Goal: Obtain resource: Download file/media

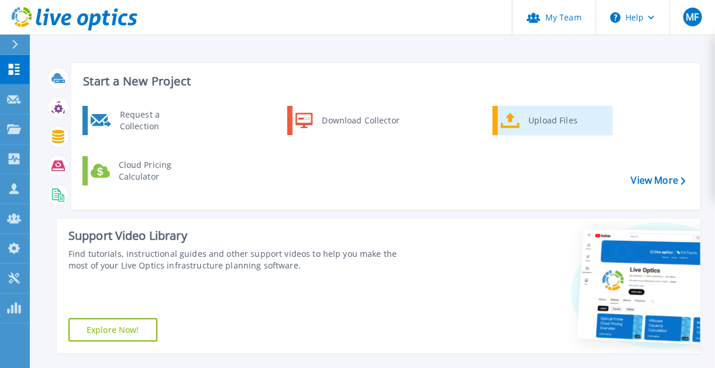
click at [533, 123] on div "Upload Files" at bounding box center [566, 120] width 87 height 23
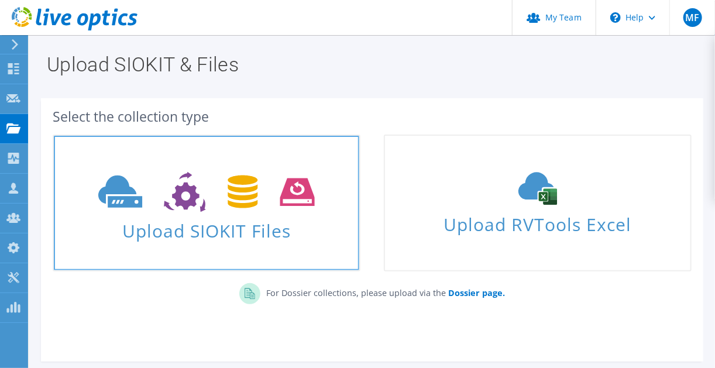
click at [173, 180] on icon at bounding box center [206, 192] width 216 height 40
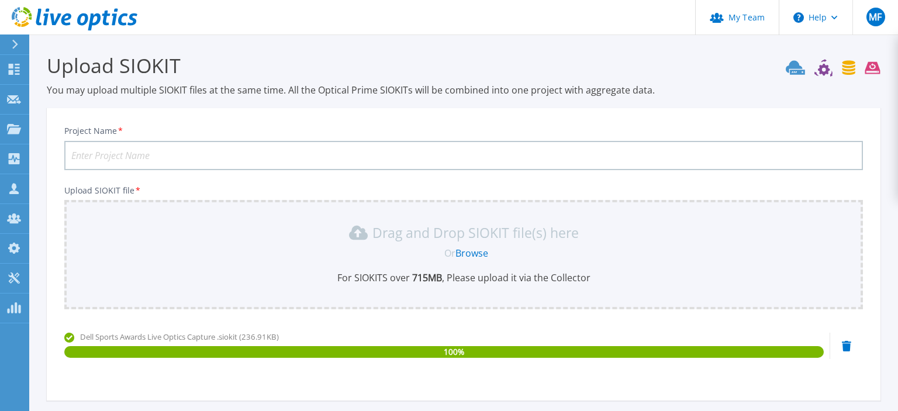
click at [150, 156] on input "Project Name *" at bounding box center [463, 155] width 799 height 29
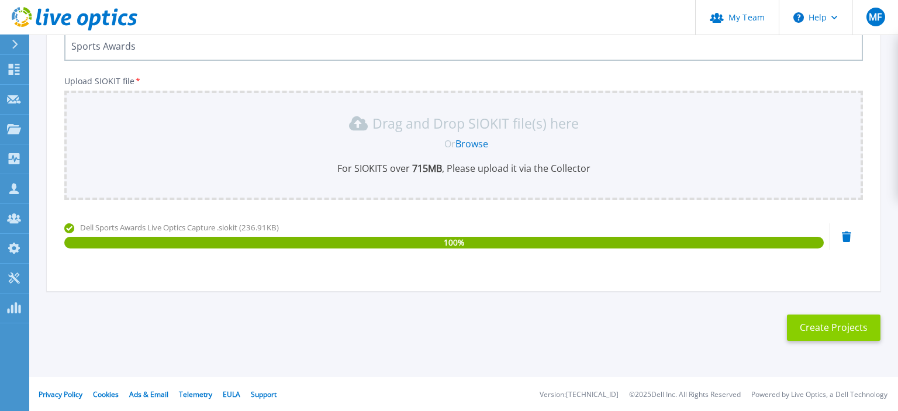
type input "Sports Awards"
click at [714, 326] on button "Create Projects" at bounding box center [834, 328] width 94 height 26
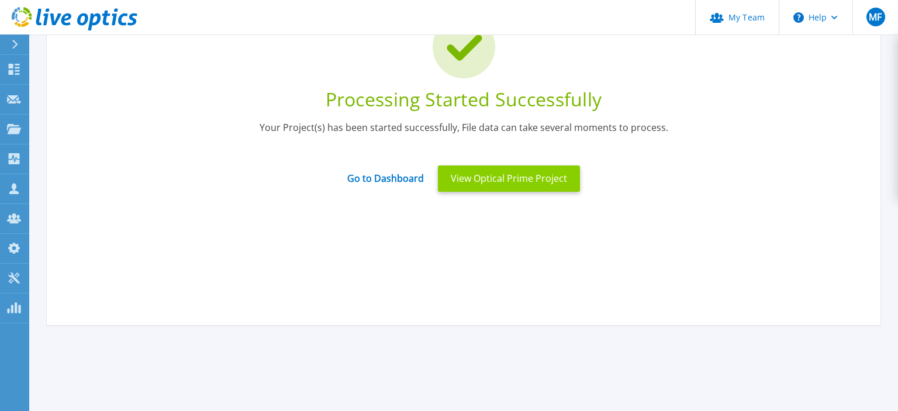
click at [492, 177] on button "View Optical Prime Project" at bounding box center [509, 179] width 142 height 26
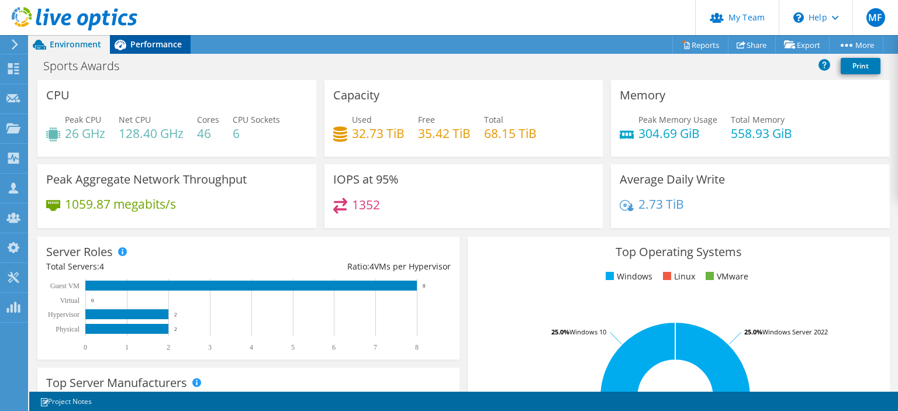
click at [150, 44] on span "Performance" at bounding box center [155, 44] width 51 height 11
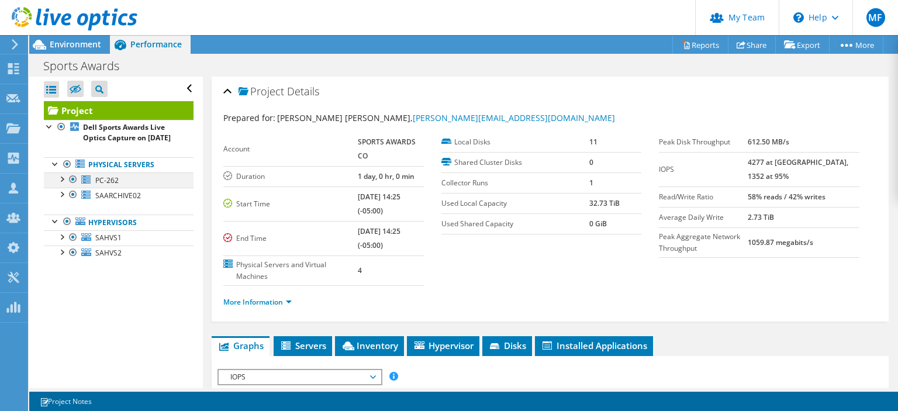
click at [74, 187] on div at bounding box center [73, 180] width 12 height 14
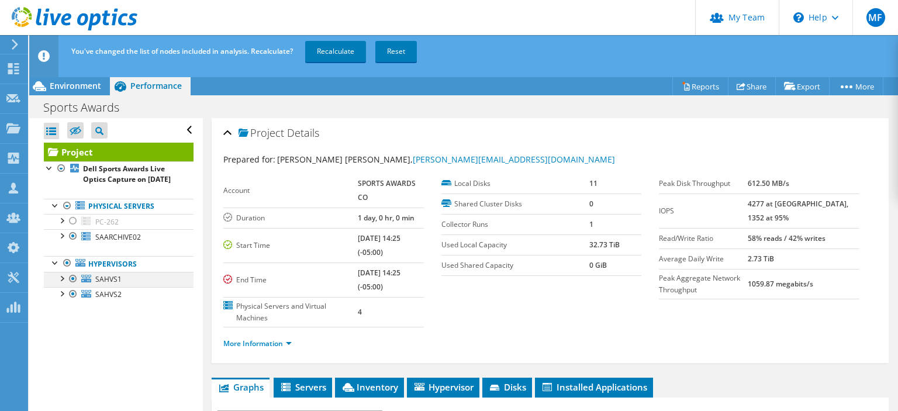
click at [59, 284] on div at bounding box center [62, 278] width 12 height 12
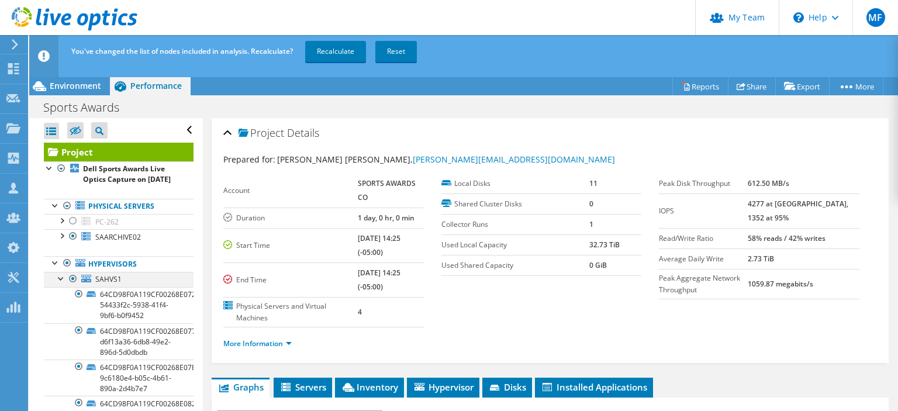
click at [59, 284] on div at bounding box center [62, 278] width 12 height 12
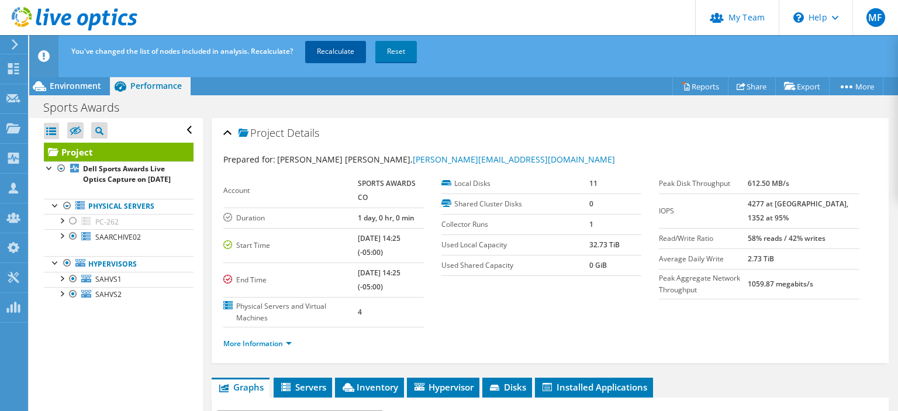
click at [329, 48] on link "Recalculate" at bounding box center [335, 51] width 61 height 21
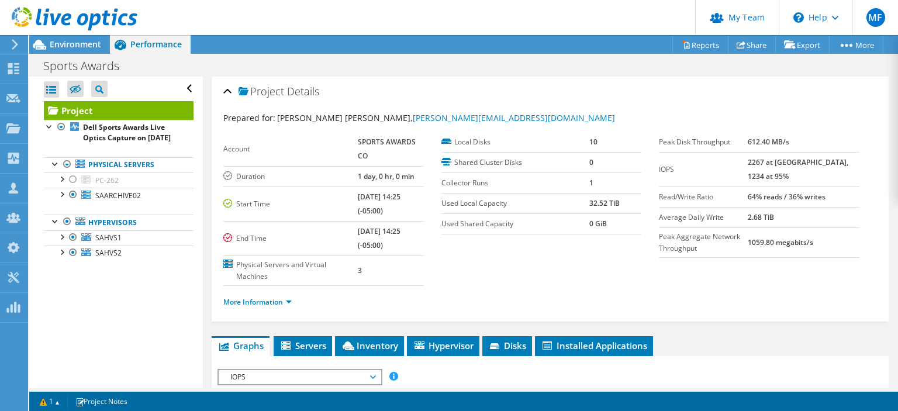
click at [552, 60] on div "Sports Awards Print" at bounding box center [463, 66] width 869 height 22
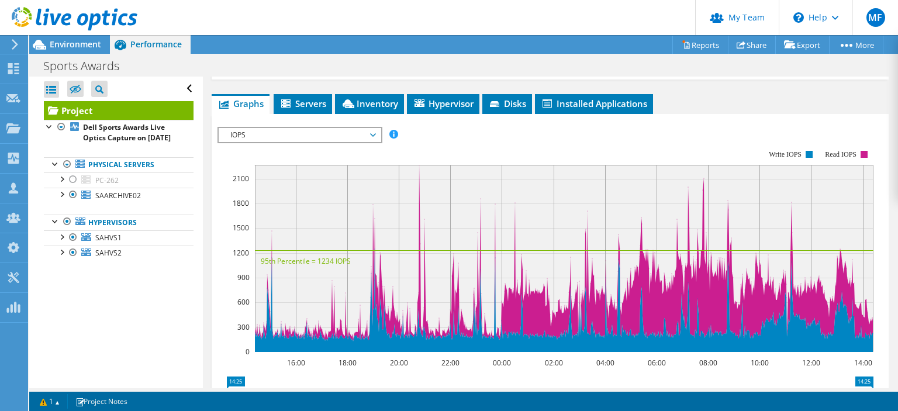
scroll to position [243, 0]
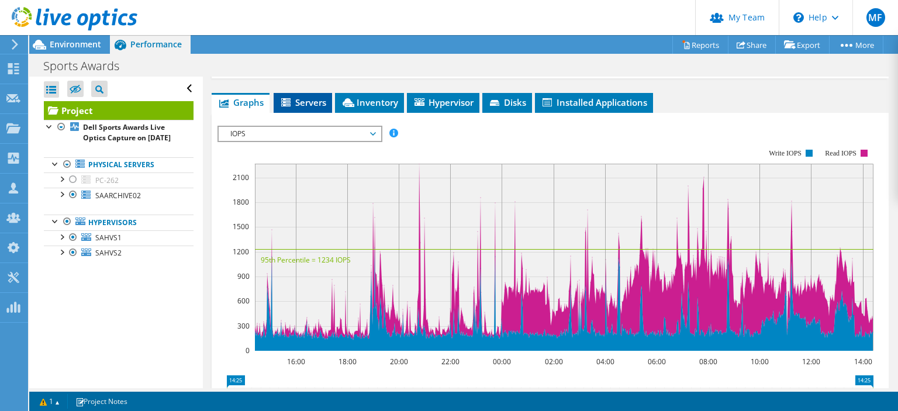
click at [304, 97] on span "Servers" at bounding box center [303, 103] width 47 height 12
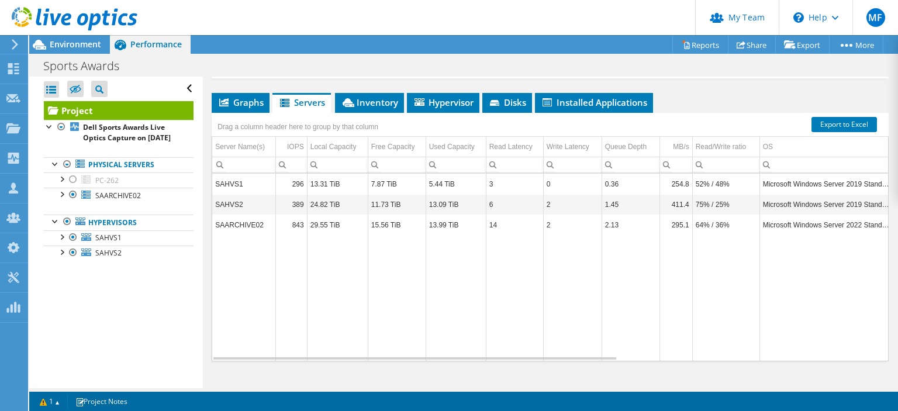
drag, startPoint x: 894, startPoint y: 256, endPoint x: 896, endPoint y: 228, distance: 28.2
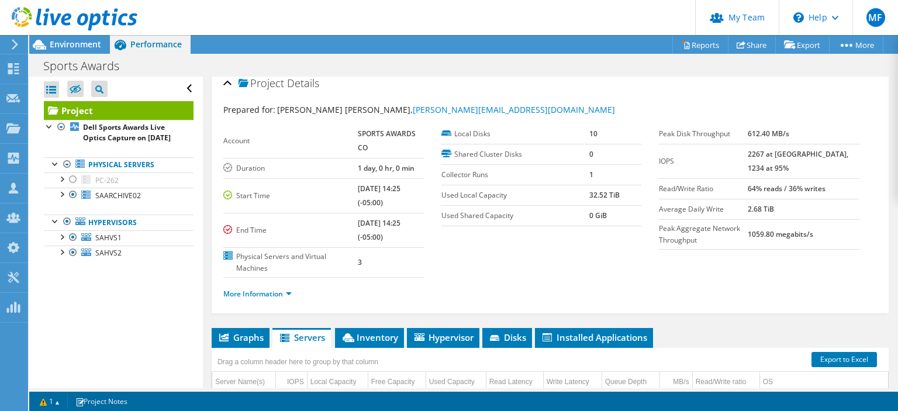
scroll to position [0, 0]
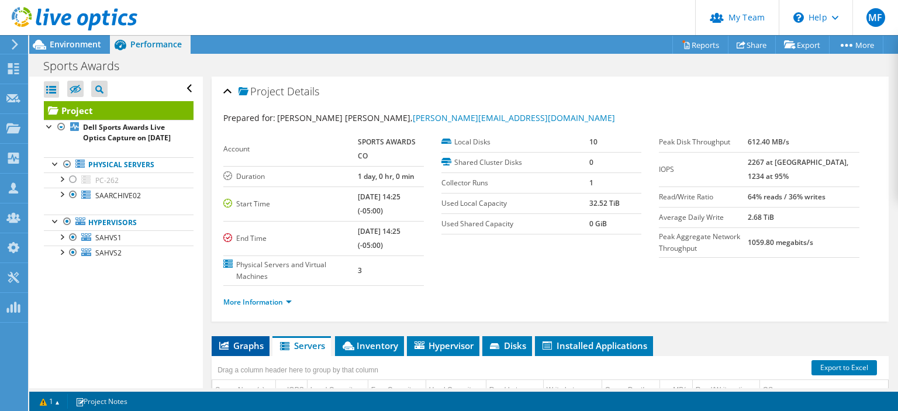
click at [244, 340] on span "Graphs" at bounding box center [241, 346] width 46 height 12
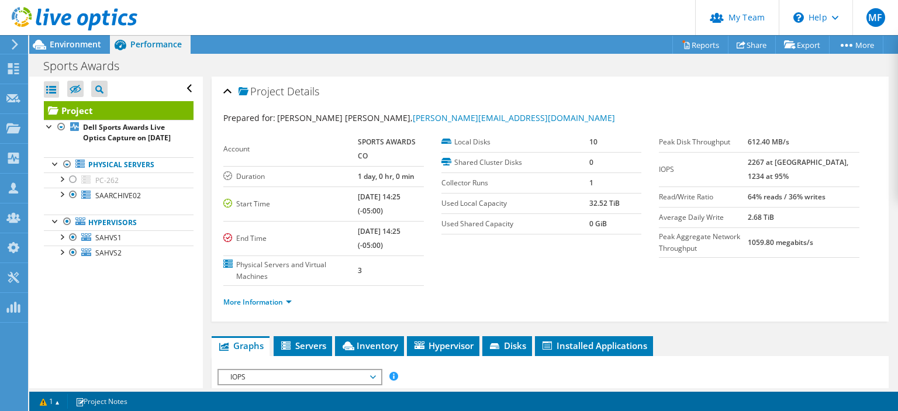
click at [356, 297] on div "More Information" at bounding box center [550, 302] width 654 height 33
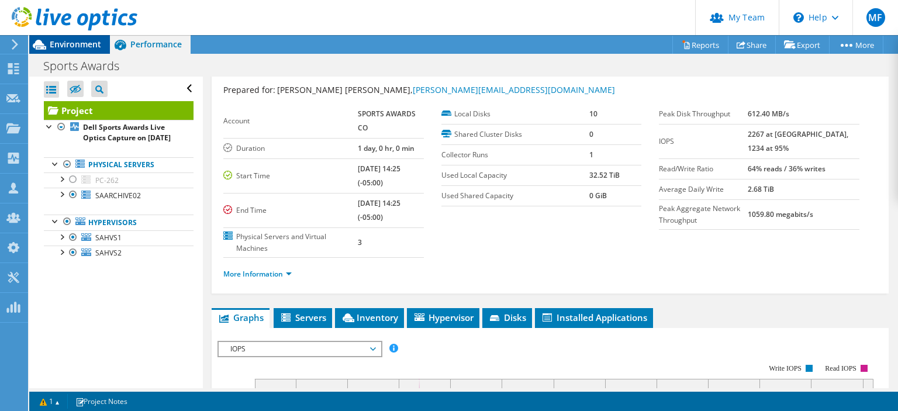
click at [77, 46] on span "Environment" at bounding box center [75, 44] width 51 height 11
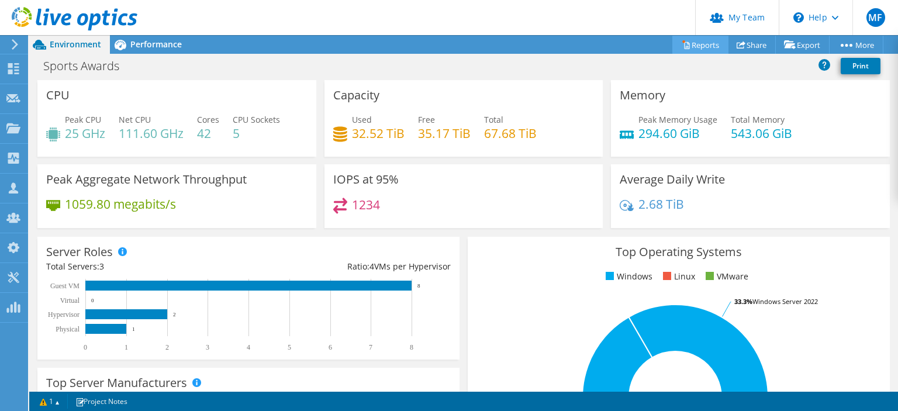
click at [687, 44] on link "Reports" at bounding box center [701, 45] width 56 height 18
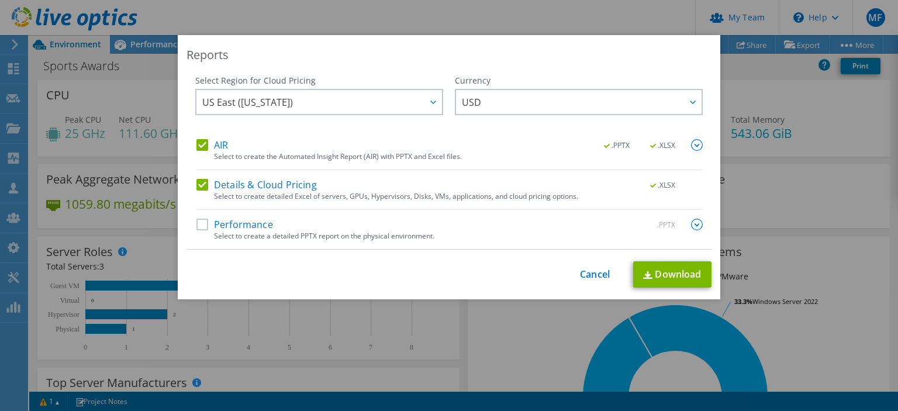
click at [202, 184] on label "Details & Cloud Pricing" at bounding box center [257, 185] width 120 height 12
click at [0, 0] on input "Details & Cloud Pricing" at bounding box center [0, 0] width 0 height 0
click at [204, 217] on div "AIR .PPTX .XLSX Select to create the Automated Insight Report (AIR) with PPTX a…" at bounding box center [450, 194] width 507 height 110
click at [197, 221] on label "Performance" at bounding box center [235, 225] width 77 height 12
click at [0, 0] on input "Performance" at bounding box center [0, 0] width 0 height 0
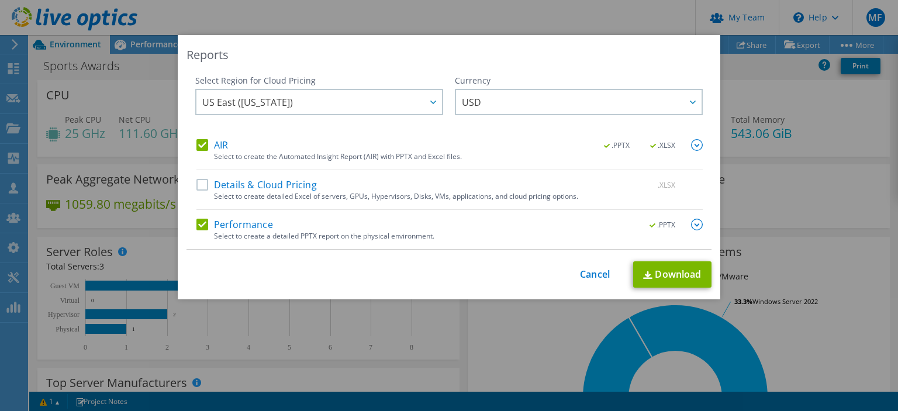
click at [203, 228] on label "Performance" at bounding box center [235, 225] width 77 height 12
click at [0, 0] on input "Performance" at bounding box center [0, 0] width 0 height 0
click at [203, 228] on label "Performance" at bounding box center [235, 225] width 77 height 12
click at [0, 0] on input "Performance" at bounding box center [0, 0] width 0 height 0
click at [673, 278] on link "Download" at bounding box center [672, 274] width 78 height 26
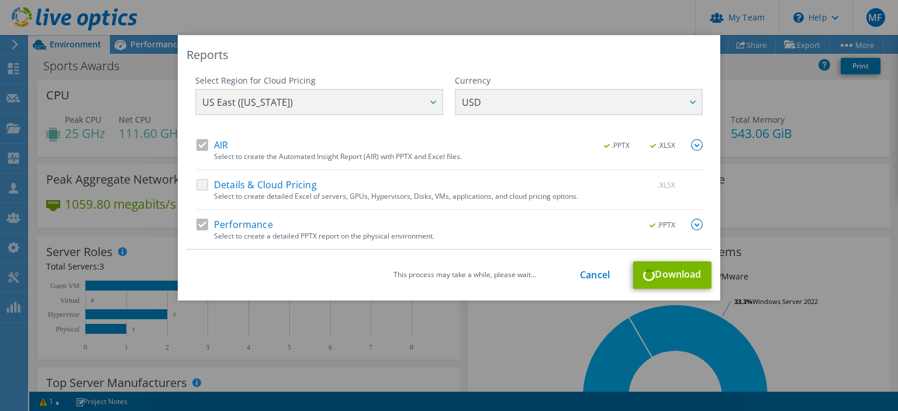
click at [698, 146] on img at bounding box center [697, 145] width 12 height 12
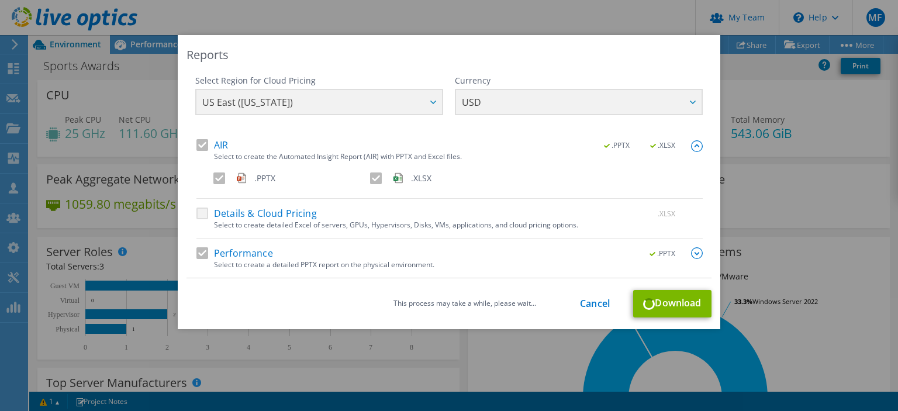
click at [698, 146] on img at bounding box center [697, 146] width 12 height 12
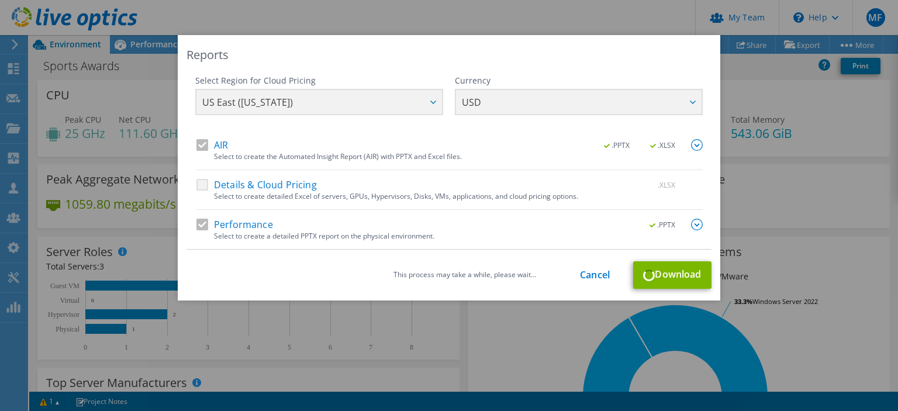
click at [698, 223] on img at bounding box center [697, 225] width 12 height 12
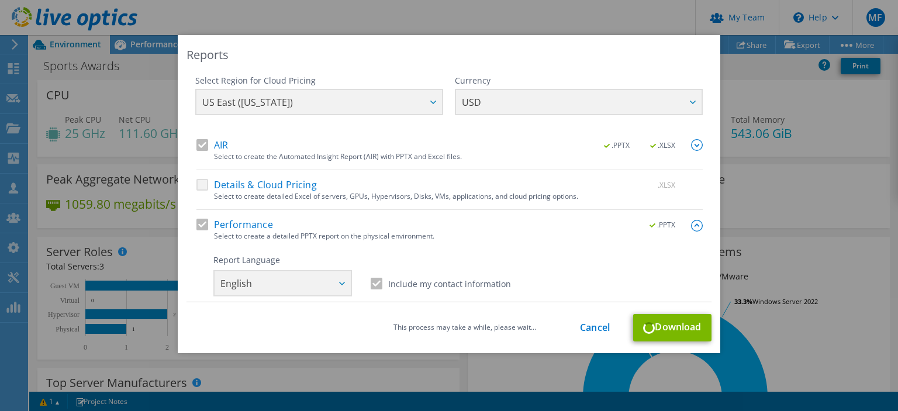
click at [698, 223] on img at bounding box center [697, 226] width 12 height 12
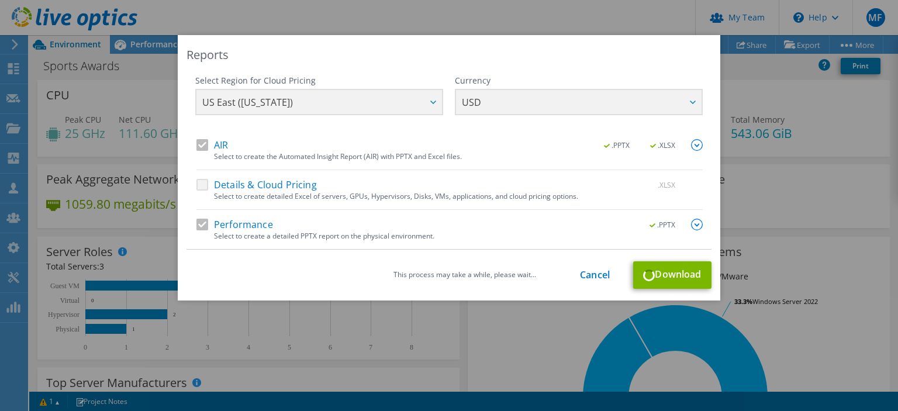
click at [684, 268] on div "This process may take a while, please wait... Cancel Download" at bounding box center [449, 274] width 525 height 27
click at [600, 273] on link "Cancel" at bounding box center [595, 275] width 30 height 11
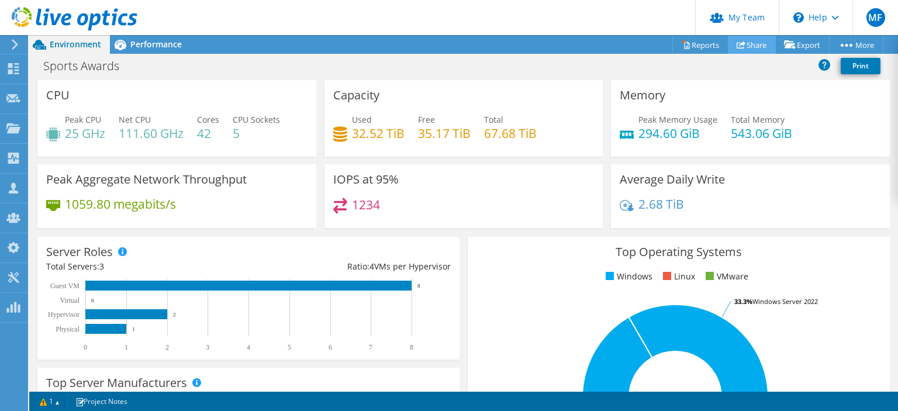
click at [737, 47] on icon at bounding box center [741, 44] width 9 height 9
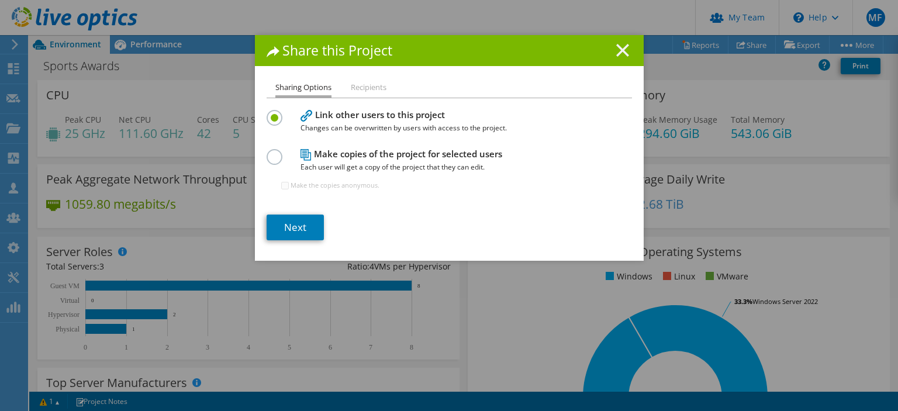
click at [619, 53] on line at bounding box center [623, 50] width 12 height 12
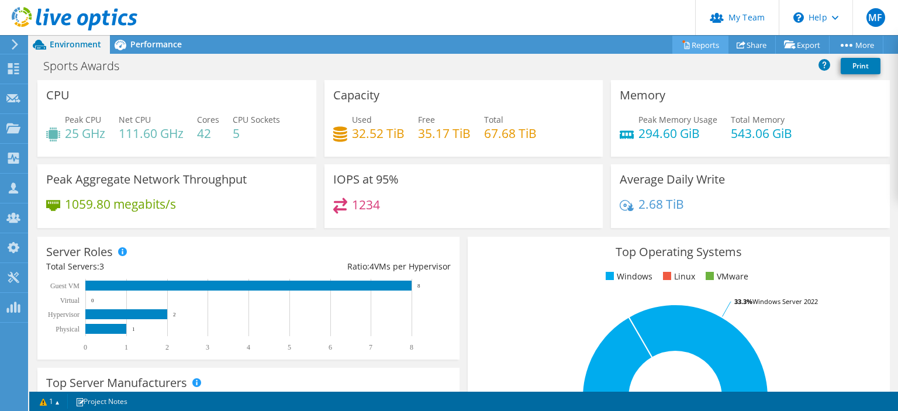
click at [688, 43] on link "Reports" at bounding box center [701, 45] width 56 height 18
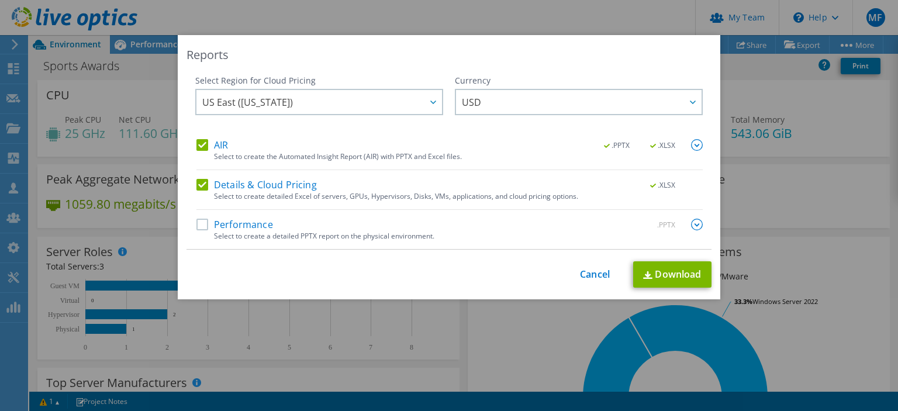
click at [204, 184] on label "Details & Cloud Pricing" at bounding box center [257, 185] width 120 height 12
click at [0, 0] on input "Details & Cloud Pricing" at bounding box center [0, 0] width 0 height 0
click at [670, 275] on link "Download" at bounding box center [672, 274] width 78 height 26
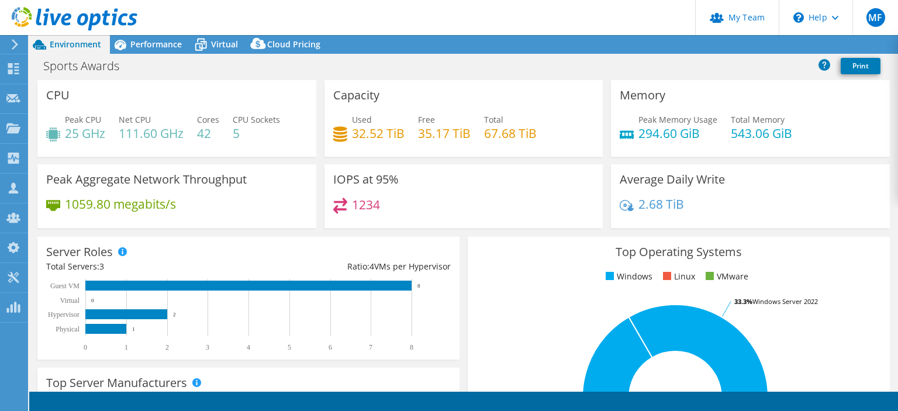
select select "USD"
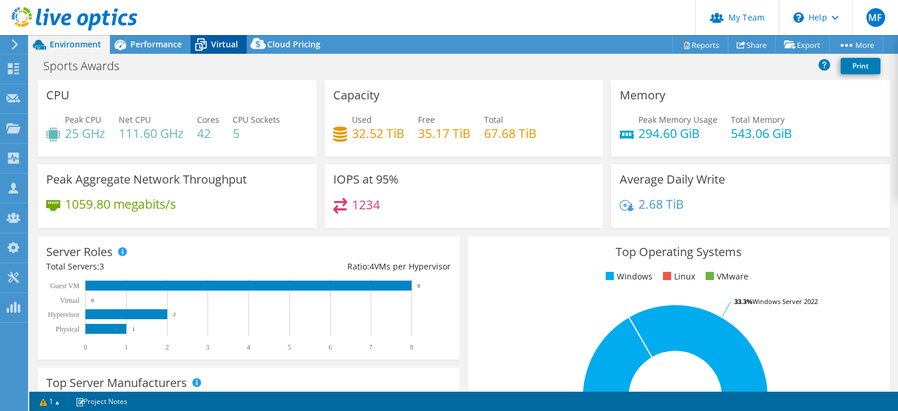
click at [230, 43] on span "Virtual" at bounding box center [224, 44] width 27 height 11
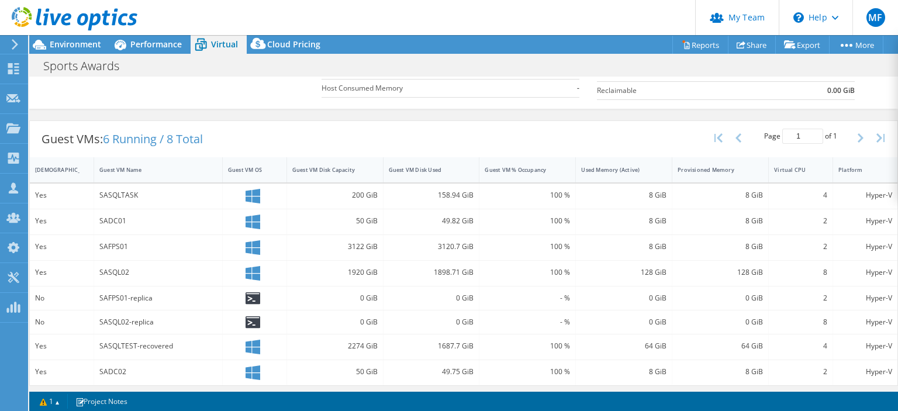
scroll to position [188, 0]
click at [111, 170] on div "Guest VM Name" at bounding box center [151, 168] width 114 height 18
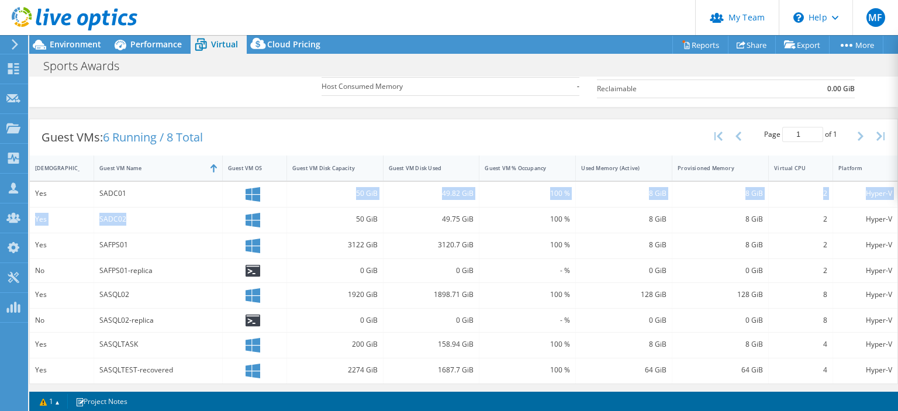
drag, startPoint x: 98, startPoint y: 184, endPoint x: 161, endPoint y: 221, distance: 73.9
click at [161, 207] on div "SADC01" at bounding box center [158, 194] width 129 height 25
drag, startPoint x: 343, startPoint y: 240, endPoint x: 378, endPoint y: 239, distance: 35.1
click at [378, 239] on div "3122 GiB" at bounding box center [335, 245] width 97 height 25
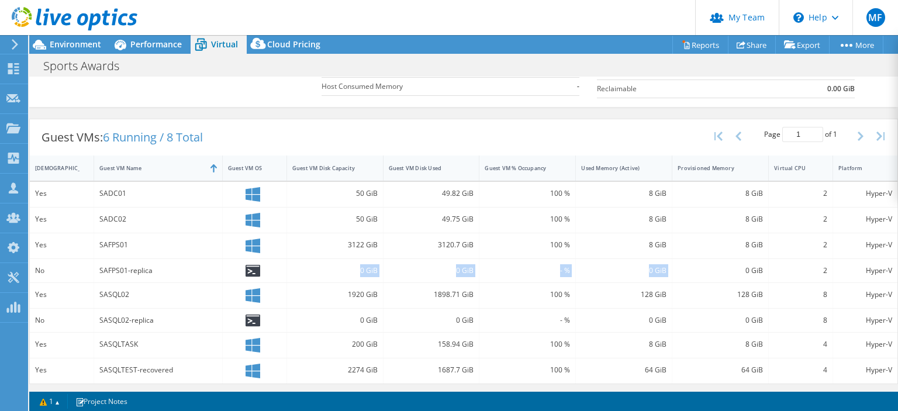
drag, startPoint x: 345, startPoint y: 267, endPoint x: 708, endPoint y: 273, distance: 362.7
click at [384, 273] on div "0 GiB" at bounding box center [335, 270] width 97 height 23
drag, startPoint x: 355, startPoint y: 316, endPoint x: 568, endPoint y: 308, distance: 213.1
click at [384, 309] on div "0 GiB" at bounding box center [335, 320] width 97 height 23
drag, startPoint x: 333, startPoint y: 341, endPoint x: 526, endPoint y: 347, distance: 193.7
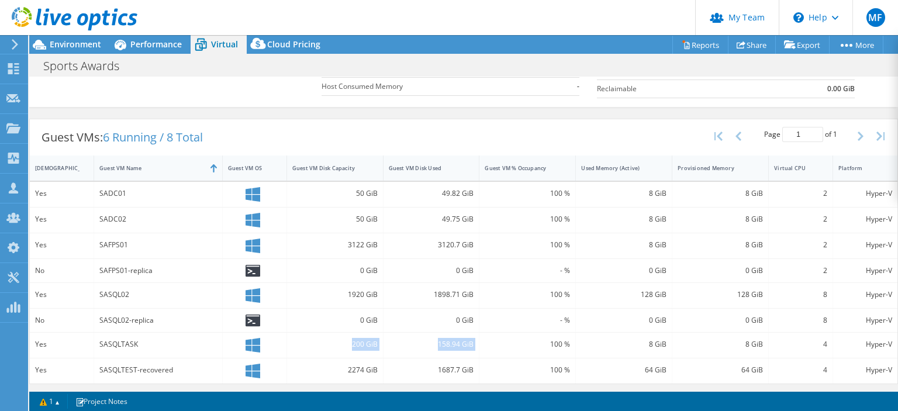
click at [384, 347] on div "200 GiB" at bounding box center [335, 345] width 97 height 25
drag, startPoint x: 352, startPoint y: 366, endPoint x: 359, endPoint y: 367, distance: 7.6
click at [359, 367] on div "2274 GiB" at bounding box center [334, 370] width 85 height 13
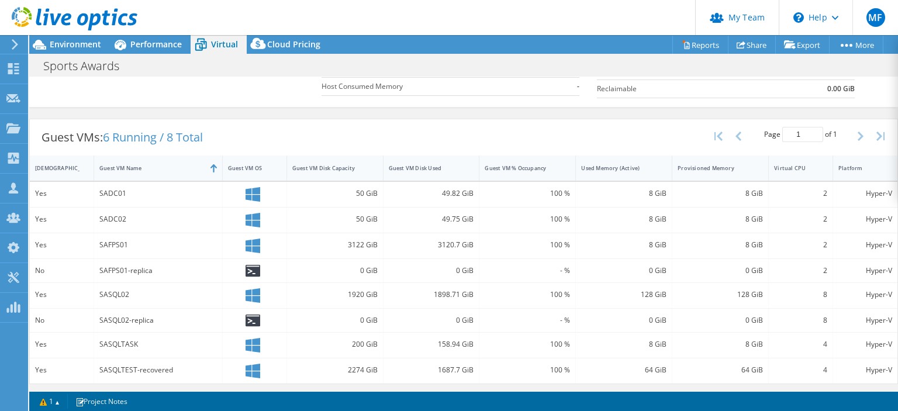
click at [359, 367] on div "2274 GiB" at bounding box center [334, 370] width 85 height 13
click at [123, 50] on icon at bounding box center [120, 45] width 20 height 20
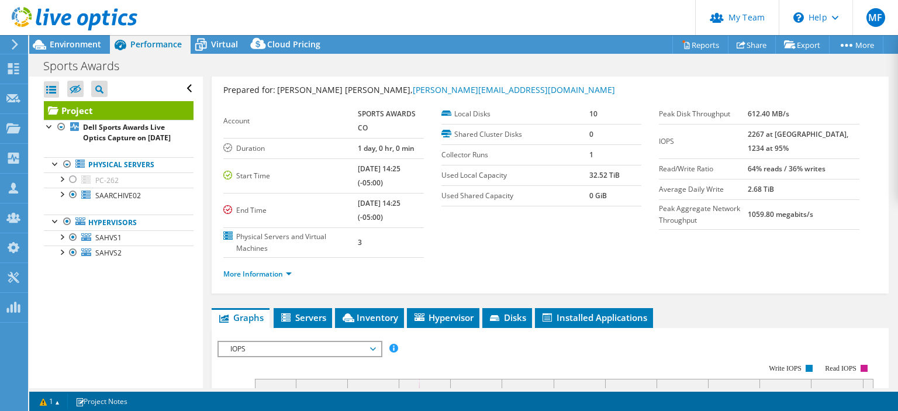
click at [57, 37] on div at bounding box center [68, 19] width 137 height 39
click at [56, 43] on span "Environment" at bounding box center [75, 44] width 51 height 11
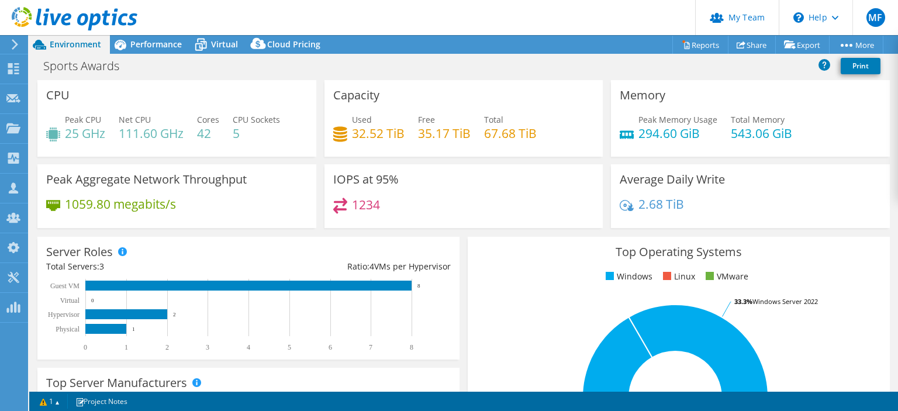
scroll to position [28, 0]
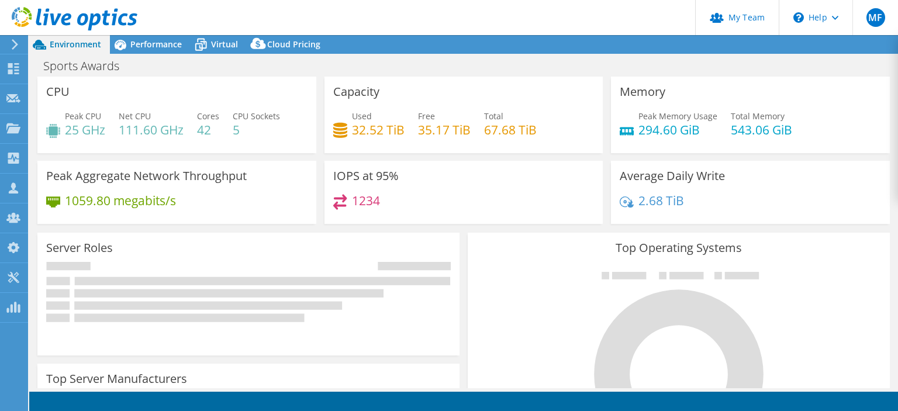
select select "USD"
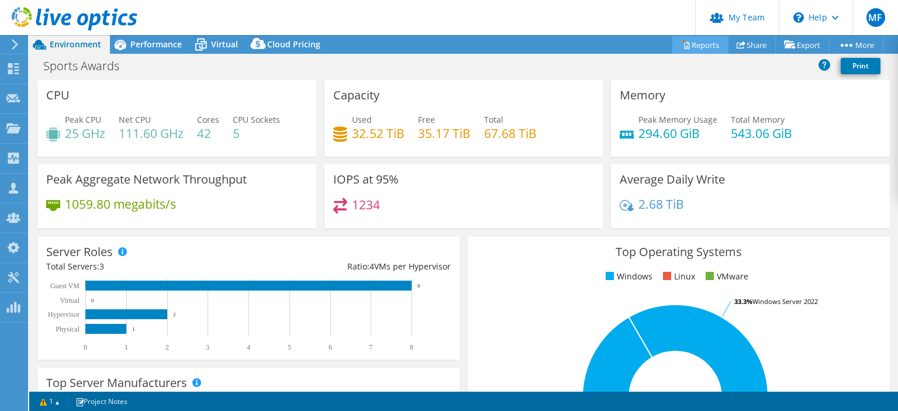
click at [689, 47] on link "Reports" at bounding box center [701, 45] width 56 height 18
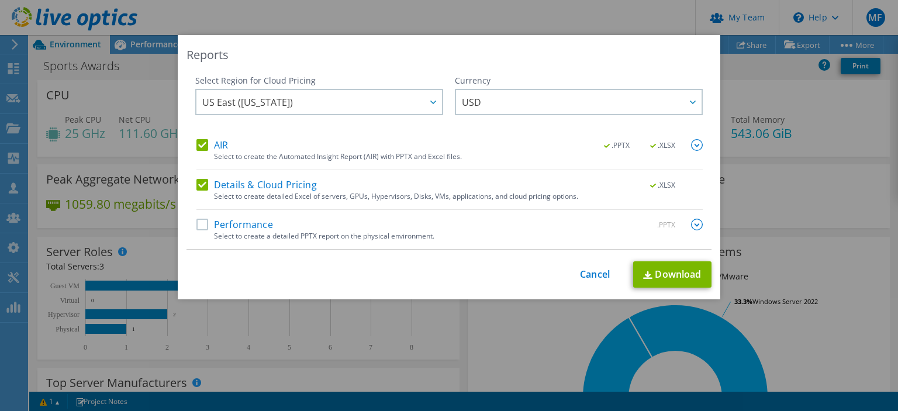
click at [198, 138] on div "Select Region for Cloud Pricing Asia Pacific ([GEOGRAPHIC_DATA]) [GEOGRAPHIC_DA…" at bounding box center [319, 107] width 248 height 64
click at [205, 175] on div "AIR .PPTX .XLSX Select to create the Automated Insight Report (AIR) with PPTX a…" at bounding box center [450, 194] width 507 height 110
click at [204, 182] on label "Details & Cloud Pricing" at bounding box center [257, 185] width 120 height 12
click at [0, 0] on input "Details & Cloud Pricing" at bounding box center [0, 0] width 0 height 0
click at [205, 147] on label "AIR" at bounding box center [213, 145] width 32 height 12
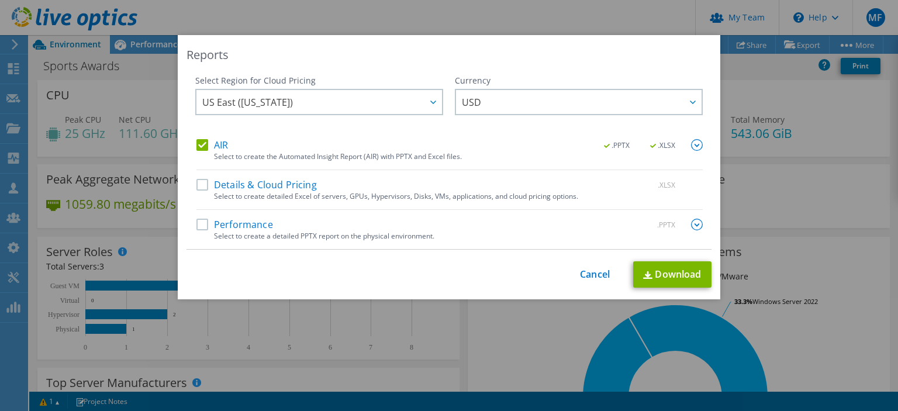
click at [0, 0] on input "AIR" at bounding box center [0, 0] width 0 height 0
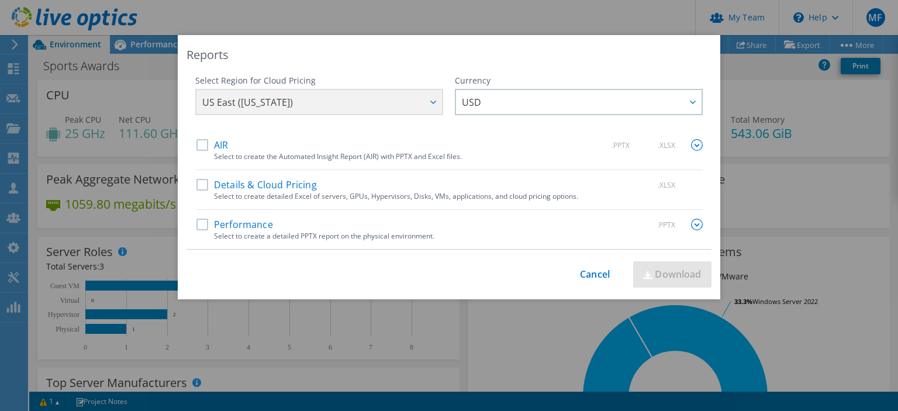
click at [204, 237] on div "Performance .PPTX Select to create a detailed PPTX report on the physical envir…" at bounding box center [450, 234] width 507 height 30
click at [205, 219] on label "Performance" at bounding box center [235, 225] width 77 height 12
click at [0, 0] on input "Performance" at bounding box center [0, 0] width 0 height 0
click at [213, 228] on label "Performance" at bounding box center [235, 225] width 77 height 12
click at [0, 0] on input "Performance" at bounding box center [0, 0] width 0 height 0
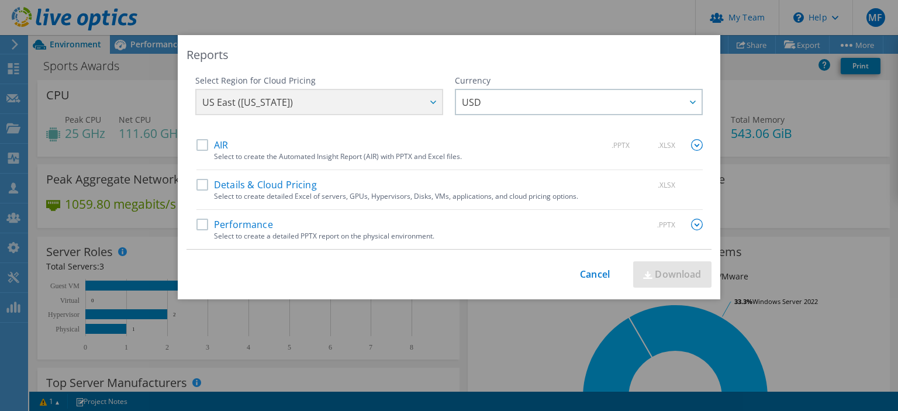
click at [202, 147] on label "AIR" at bounding box center [213, 145] width 32 height 12
click at [0, 0] on input "AIR" at bounding box center [0, 0] width 0 height 0
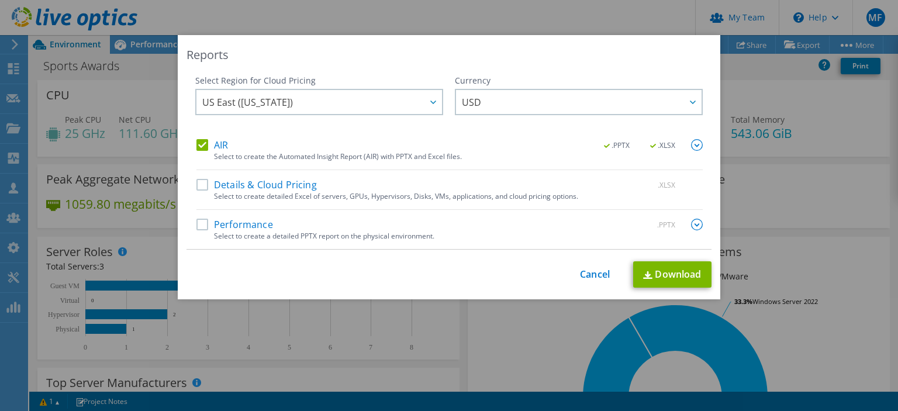
click at [701, 148] on img at bounding box center [697, 145] width 12 height 12
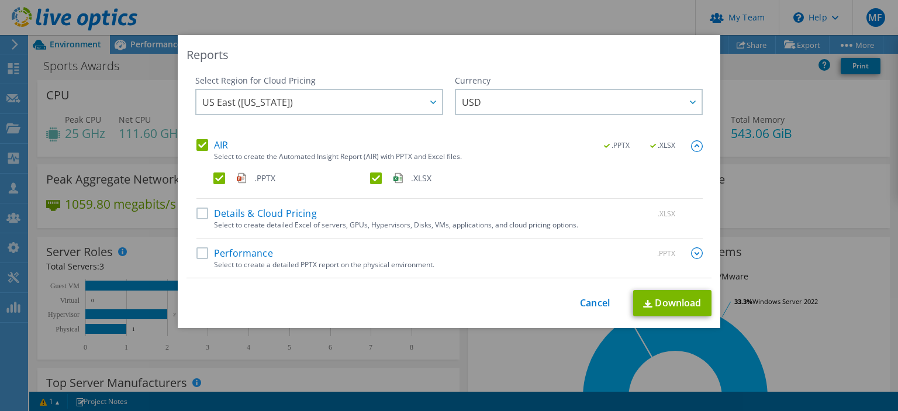
click at [376, 178] on label ".XLSX" at bounding box center [447, 179] width 154 height 12
click at [0, 0] on input ".XLSX" at bounding box center [0, 0] width 0 height 0
click at [671, 297] on link "Download" at bounding box center [672, 303] width 78 height 26
click at [205, 149] on label "AIR" at bounding box center [213, 145] width 32 height 12
click at [0, 0] on input "AIR" at bounding box center [0, 0] width 0 height 0
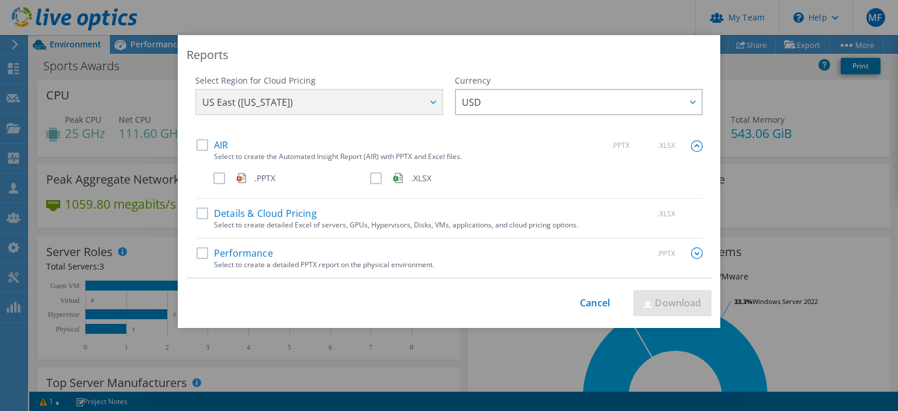
click at [378, 177] on label ".XLSX" at bounding box center [447, 179] width 154 height 12
click at [0, 0] on input ".XLSX" at bounding box center [0, 0] width 0 height 0
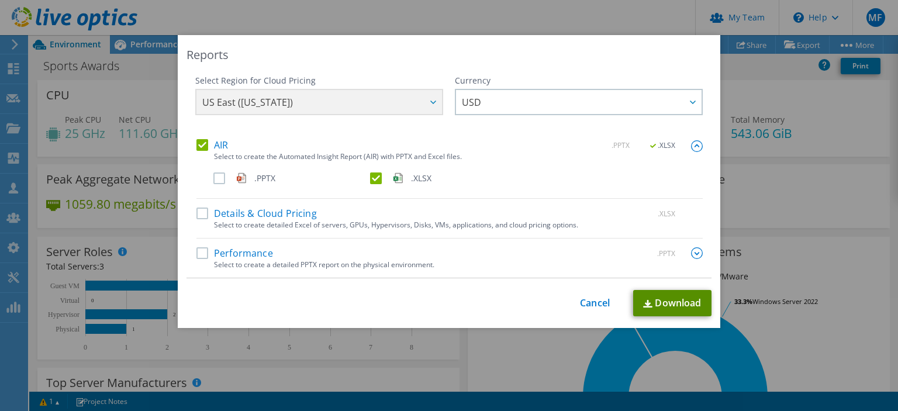
click at [680, 298] on link "Download" at bounding box center [672, 303] width 78 height 26
click at [205, 143] on label "AIR" at bounding box center [213, 145] width 32 height 12
click at [0, 0] on input "AIR" at bounding box center [0, 0] width 0 height 0
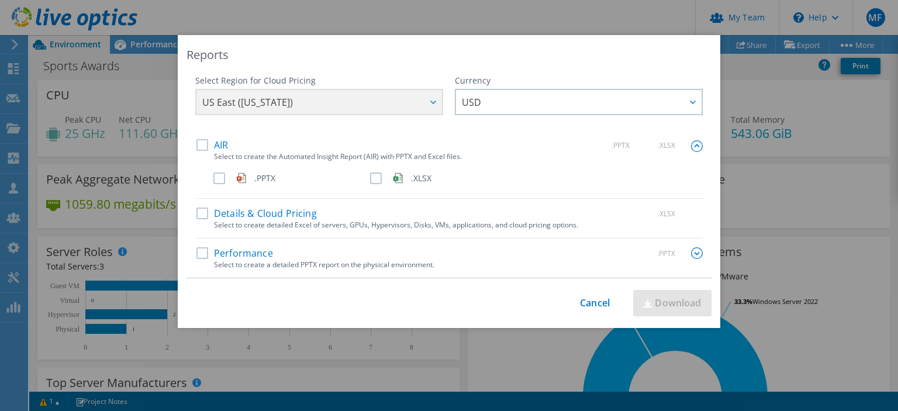
click at [205, 245] on div "AIR .PPTX .XLSX Select to create the Automated Insight Report (AIR) with PPTX a…" at bounding box center [450, 208] width 507 height 139
click at [200, 254] on label "Performance" at bounding box center [235, 253] width 77 height 12
click at [0, 0] on input "Performance" at bounding box center [0, 0] width 0 height 0
click at [673, 298] on link "Download" at bounding box center [672, 303] width 78 height 26
click at [581, 305] on link "Cancel" at bounding box center [595, 303] width 30 height 11
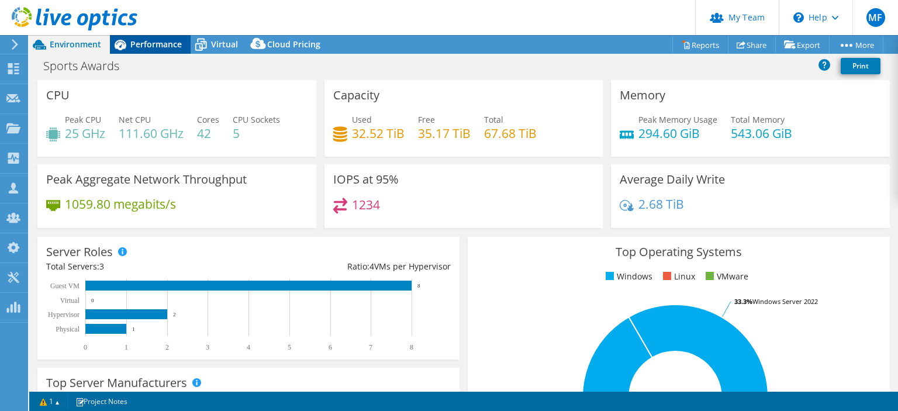
click at [164, 43] on span "Performance" at bounding box center [155, 44] width 51 height 11
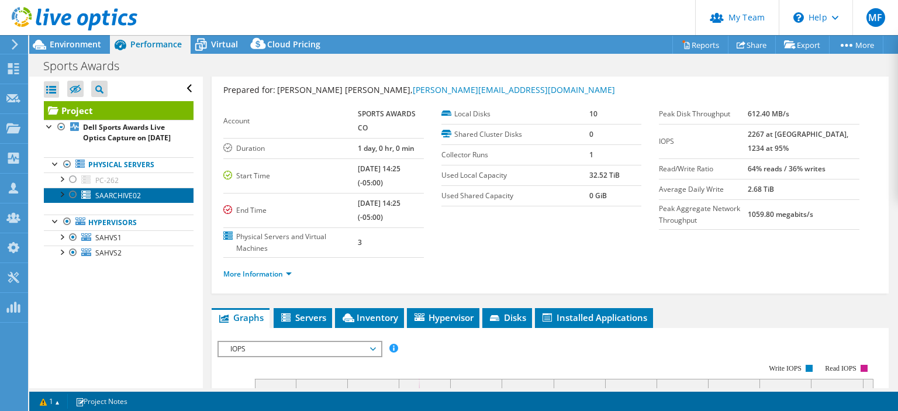
click at [102, 200] on link "SAARCHIVE02" at bounding box center [119, 195] width 150 height 15
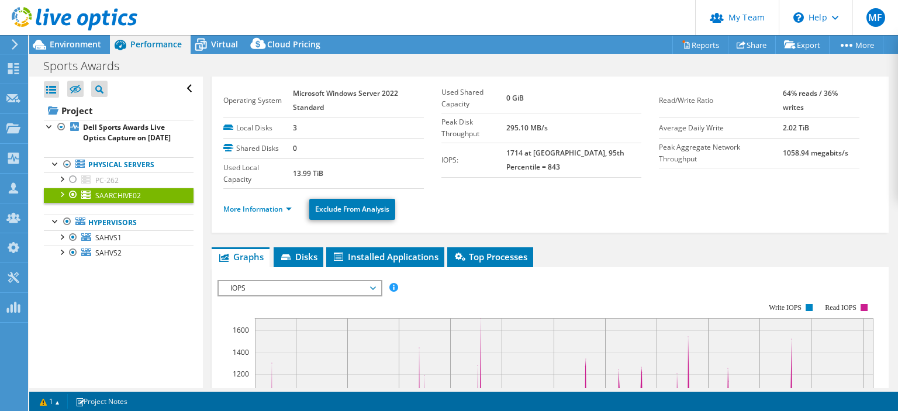
click at [312, 171] on b "13.99 TiB" at bounding box center [308, 173] width 30 height 10
click at [108, 243] on span "SAHVS1" at bounding box center [108, 238] width 26 height 10
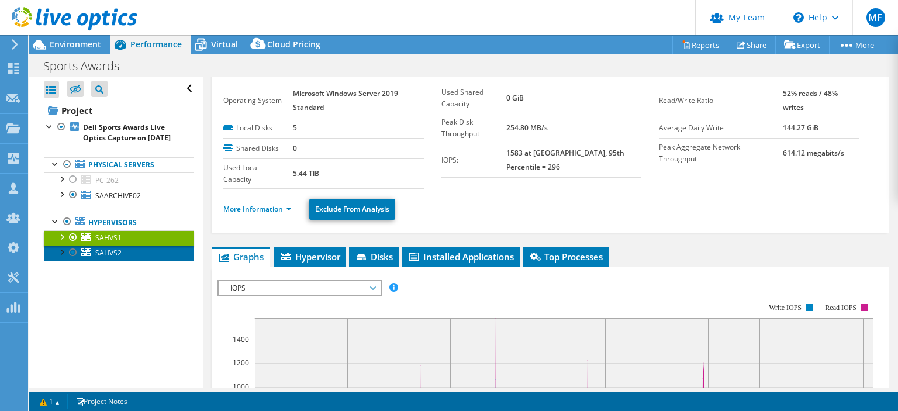
click at [106, 258] on span "SAHVS2" at bounding box center [108, 253] width 26 height 10
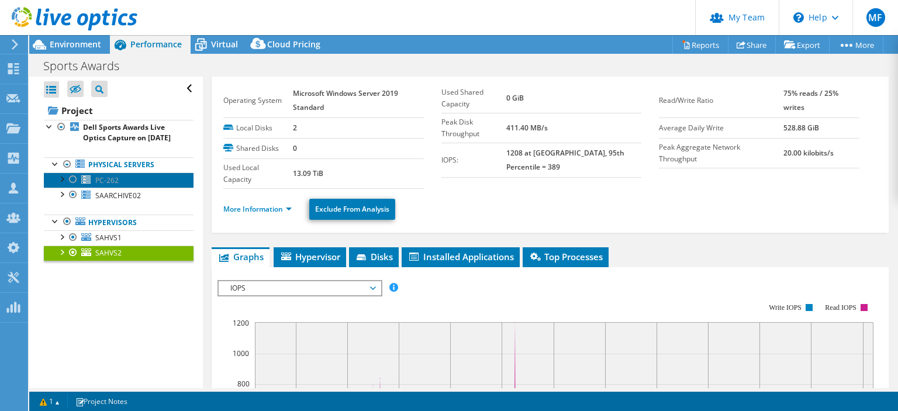
click at [104, 185] on span "PC-262" at bounding box center [106, 180] width 23 height 10
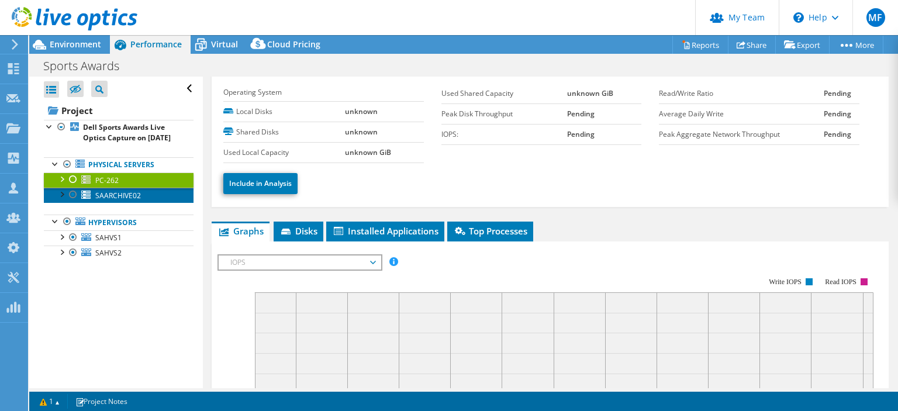
click at [123, 201] on span "SAARCHIVE02" at bounding box center [118, 196] width 46 height 10
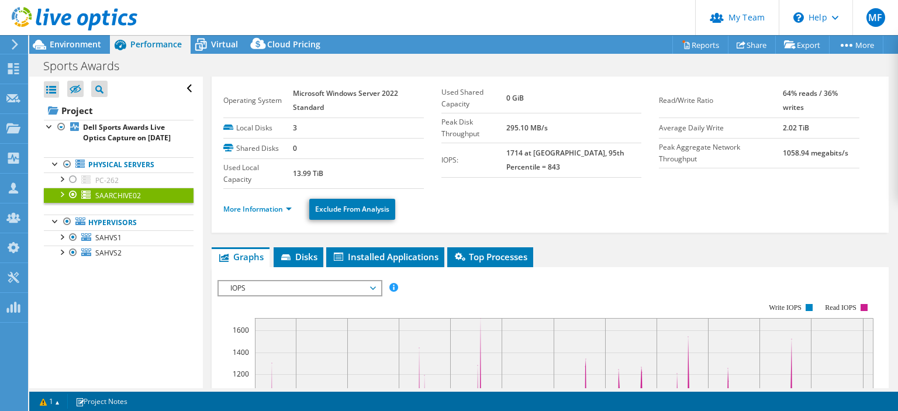
click at [61, 199] on div at bounding box center [62, 194] width 12 height 12
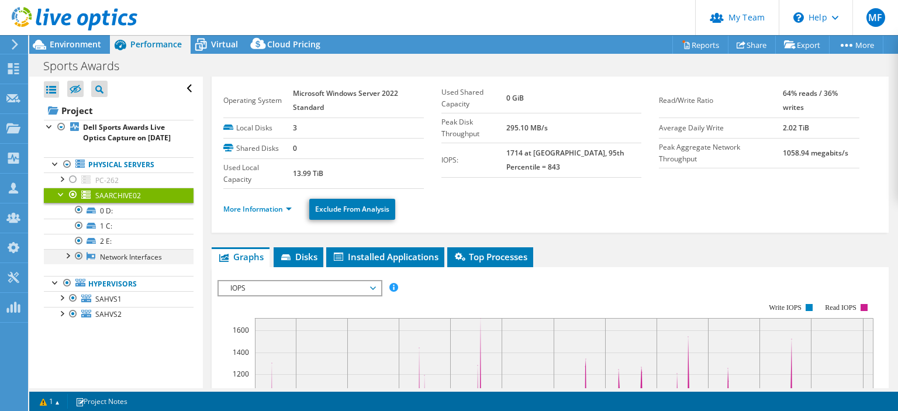
click at [69, 261] on div at bounding box center [67, 255] width 12 height 12
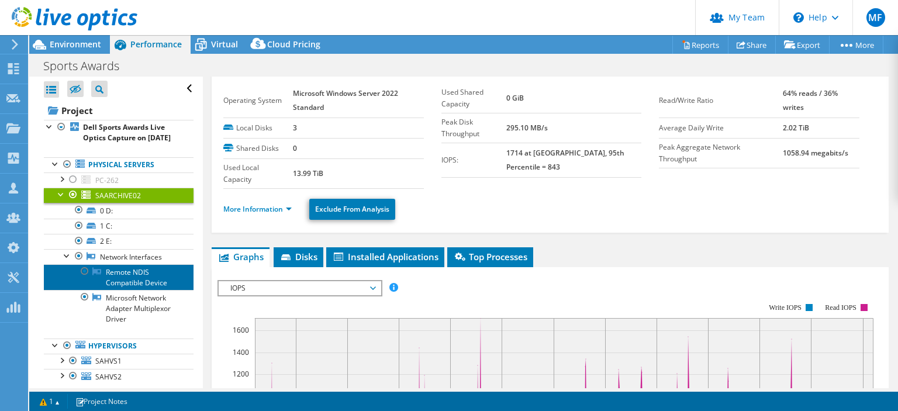
click at [134, 283] on link "Remote NDIS Compatible Device" at bounding box center [119, 277] width 150 height 26
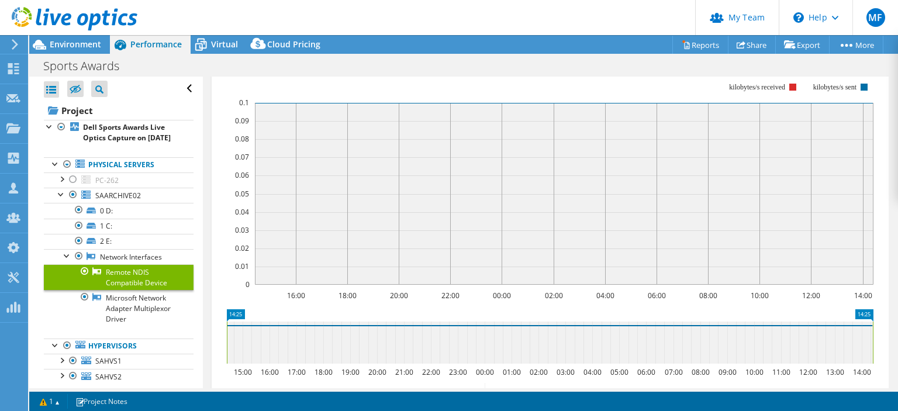
scroll to position [187, 0]
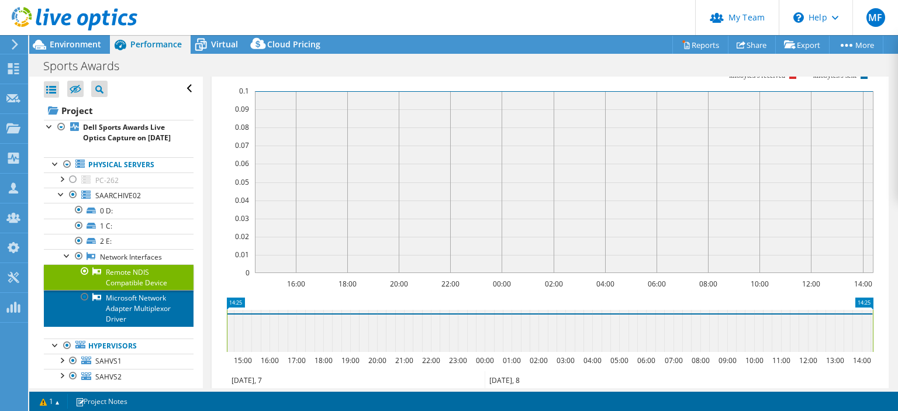
click at [124, 323] on link "Microsoft Network Adapter Multiplexor Driver" at bounding box center [119, 308] width 150 height 36
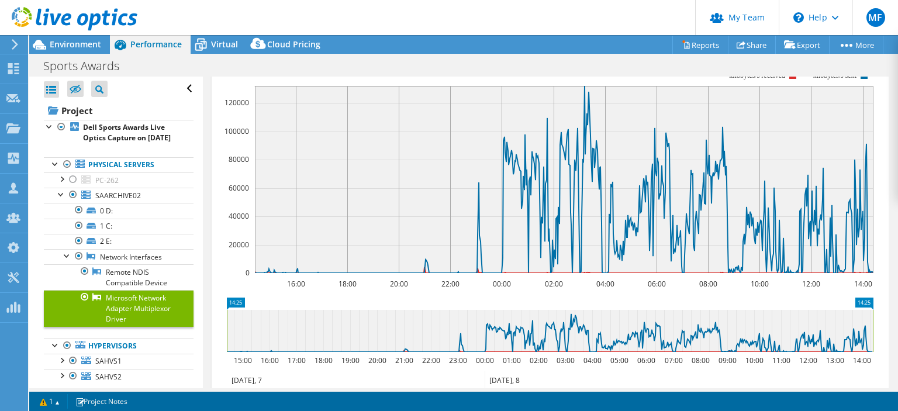
scroll to position [0, 0]
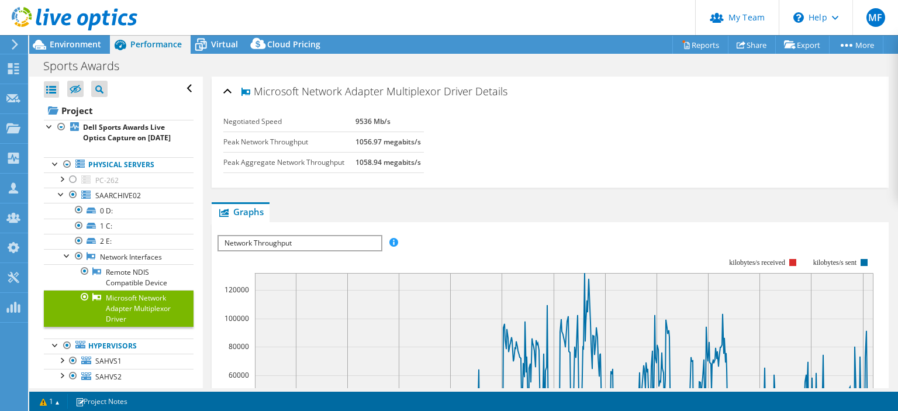
click at [510, 180] on div "Negotiated Speed 9536 Mb/s Peak Network Throughput 1056.97 megabits/s Peak Aggr…" at bounding box center [550, 148] width 654 height 73
click at [130, 264] on link "Network Interfaces" at bounding box center [119, 256] width 150 height 15
click at [69, 261] on div at bounding box center [67, 255] width 12 height 12
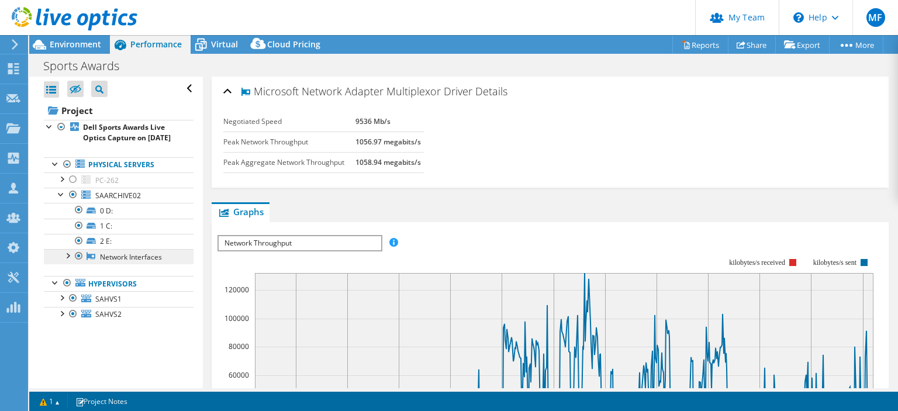
click at [129, 264] on link "Network Interfaces" at bounding box center [119, 256] width 150 height 15
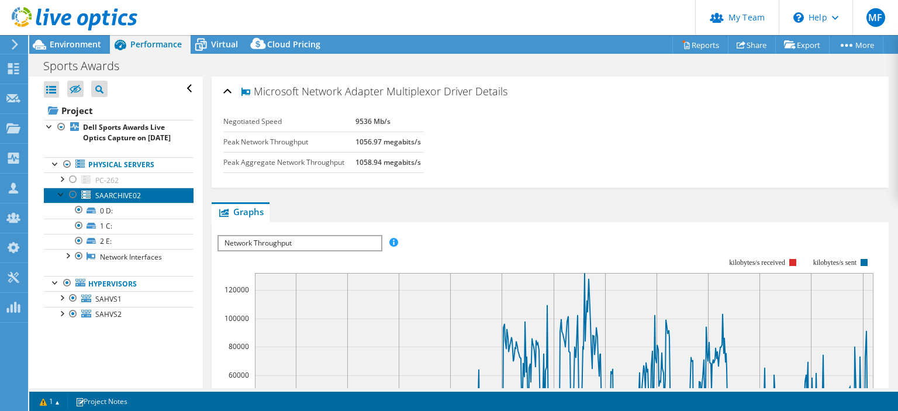
click at [115, 203] on link "SAARCHIVE02" at bounding box center [119, 195] width 150 height 15
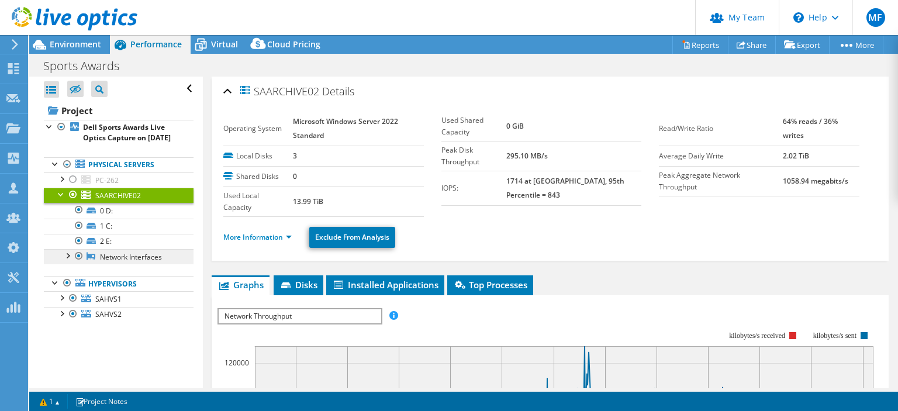
click at [113, 264] on link "Network Interfaces" at bounding box center [119, 256] width 150 height 15
click at [73, 261] on div at bounding box center [67, 255] width 12 height 12
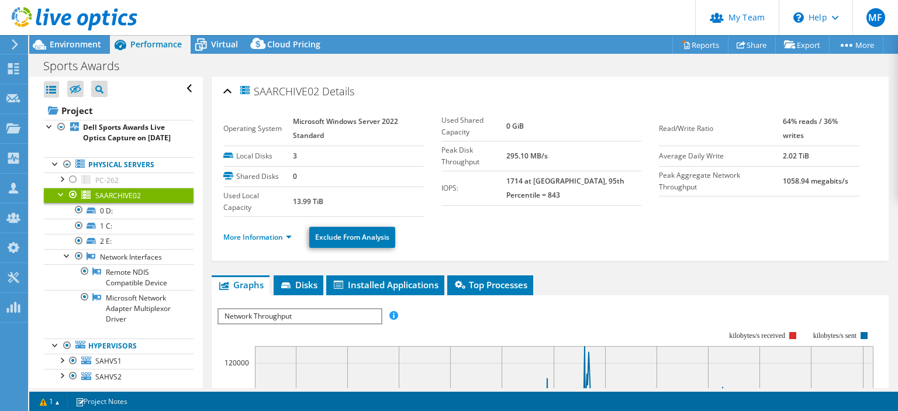
click at [60, 199] on div at bounding box center [62, 194] width 12 height 12
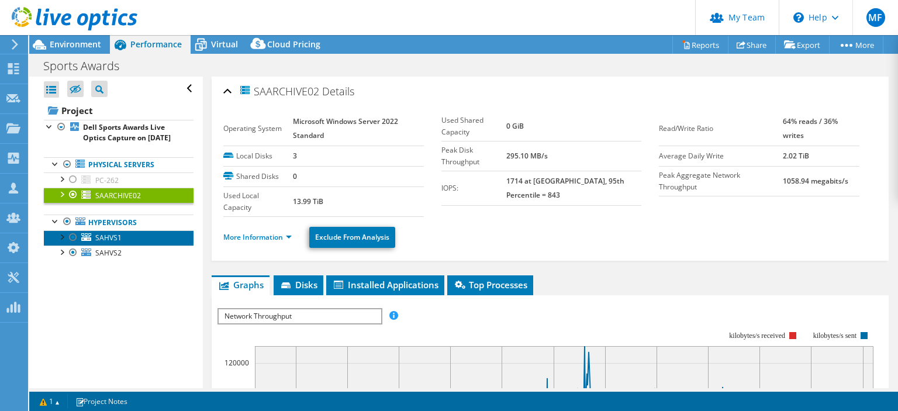
click at [122, 246] on link "SAHVS1" at bounding box center [119, 237] width 150 height 15
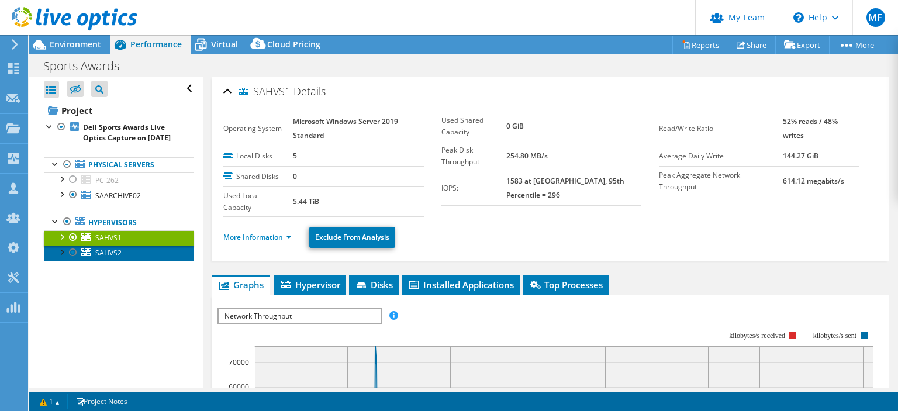
click at [116, 259] on link "SAHVS2" at bounding box center [119, 253] width 150 height 15
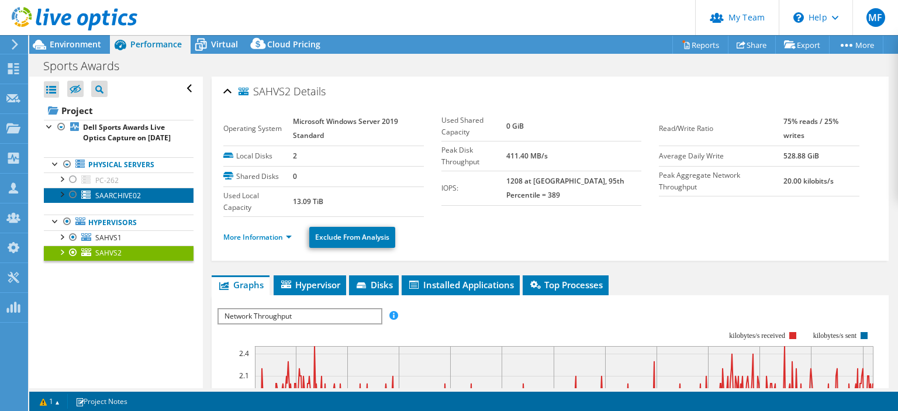
click at [143, 203] on link "SAARCHIVE02" at bounding box center [119, 195] width 150 height 15
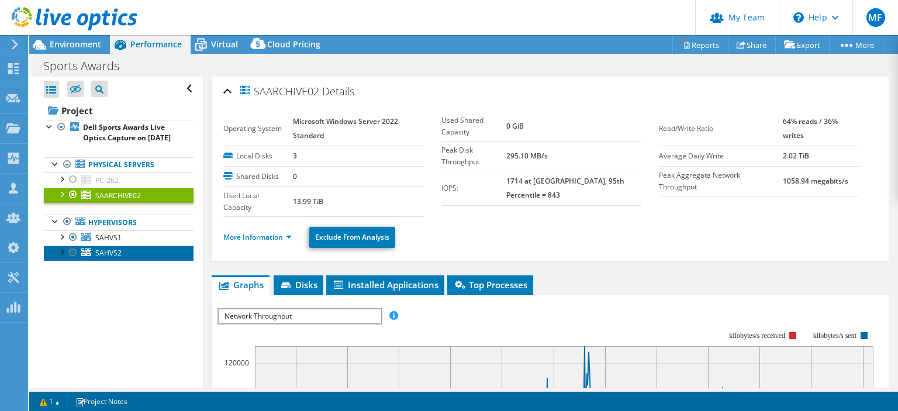
click at [120, 258] on span "SAHVS2" at bounding box center [108, 253] width 26 height 10
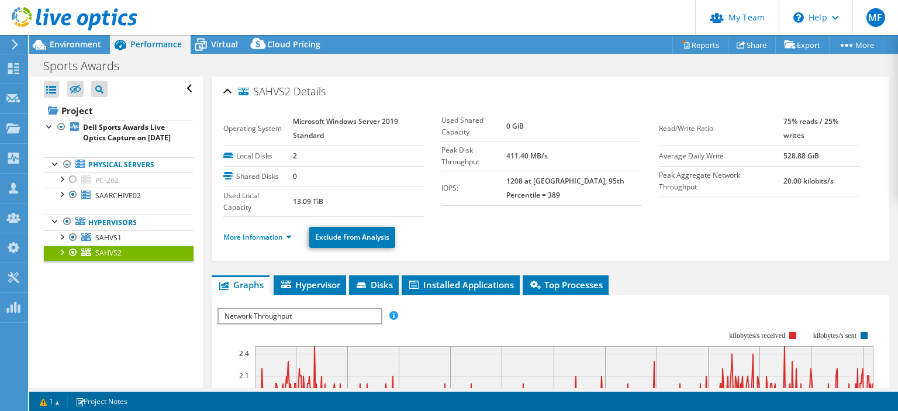
click at [64, 257] on div at bounding box center [62, 252] width 12 height 12
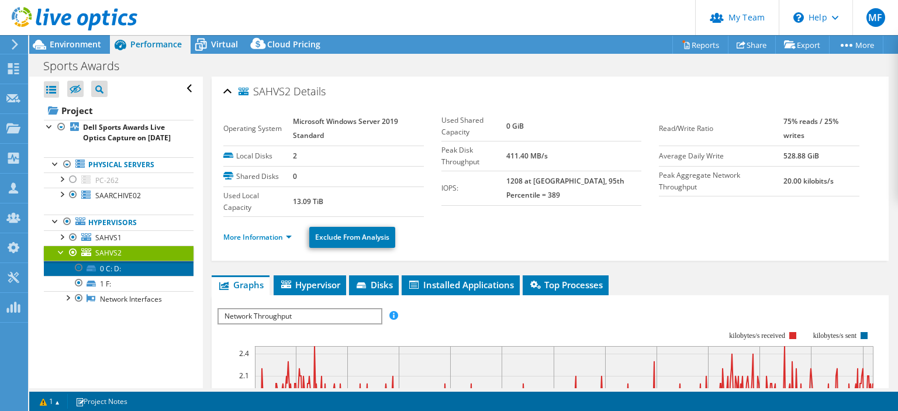
click at [115, 276] on link "0 C: D:" at bounding box center [119, 268] width 150 height 15
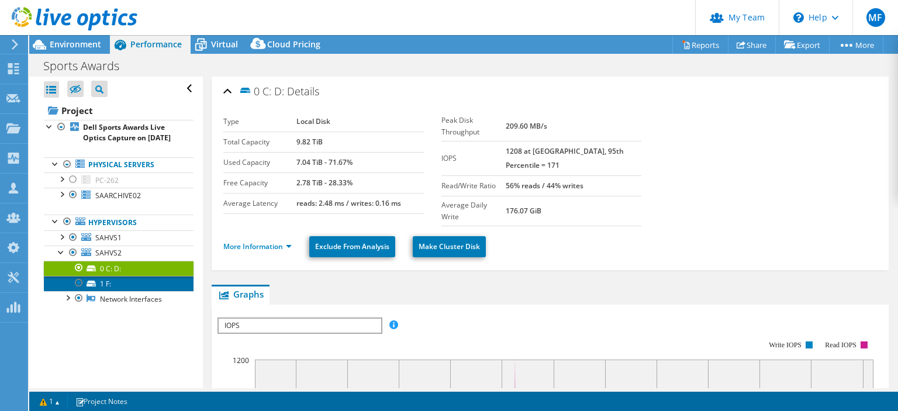
click at [111, 290] on link "1 F:" at bounding box center [119, 283] width 150 height 15
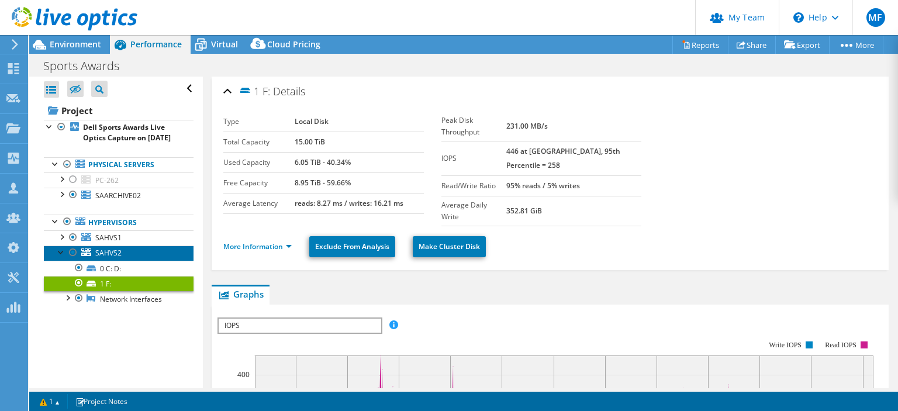
click at [129, 261] on link "SAHVS2" at bounding box center [119, 253] width 150 height 15
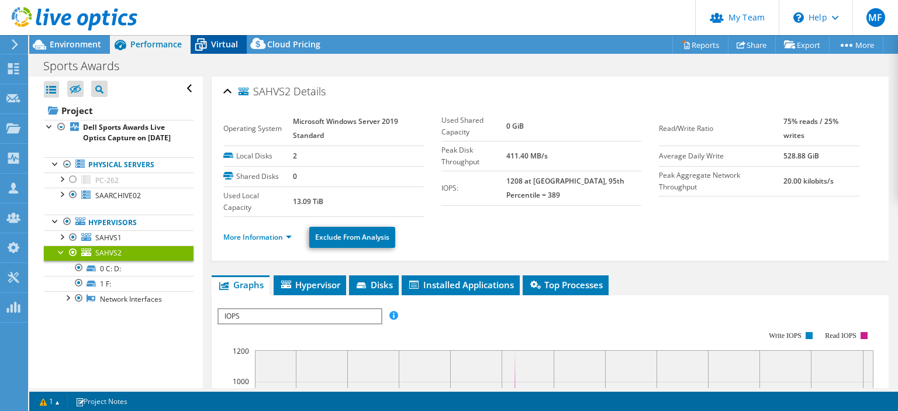
click at [219, 42] on span "Virtual" at bounding box center [224, 44] width 27 height 11
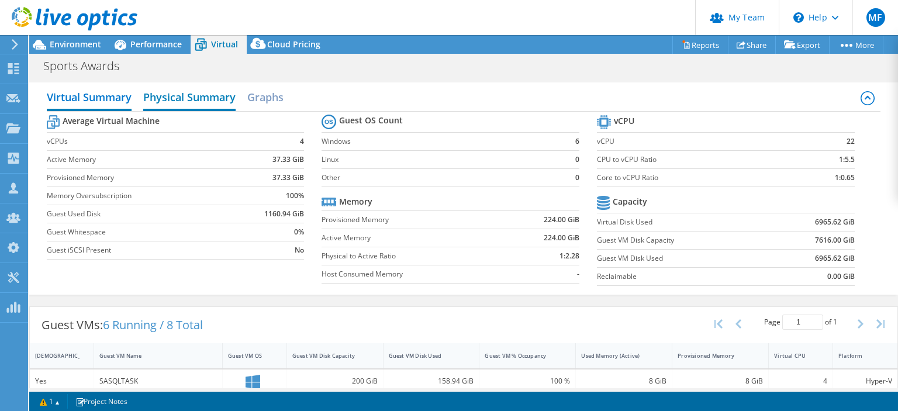
click at [193, 100] on h2 "Physical Summary" at bounding box center [189, 98] width 92 height 26
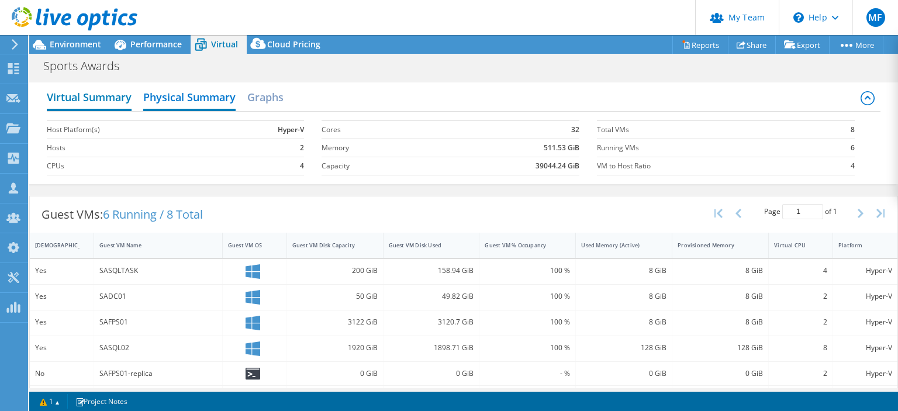
click at [99, 98] on h2 "Virtual Summary" at bounding box center [89, 98] width 85 height 26
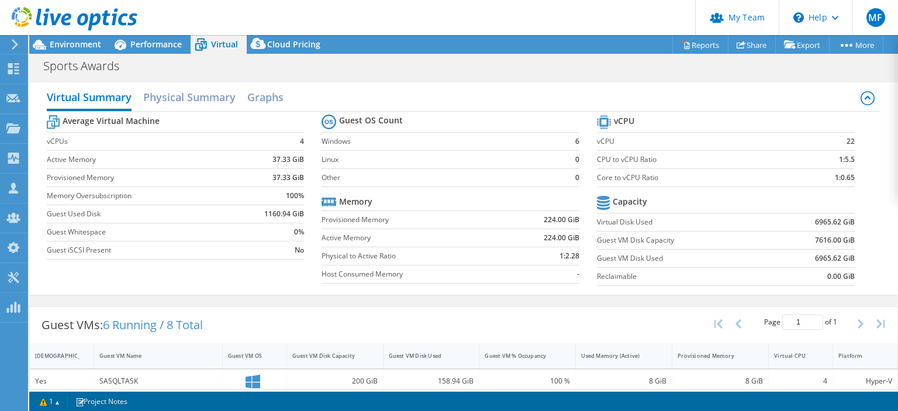
scroll to position [188, 0]
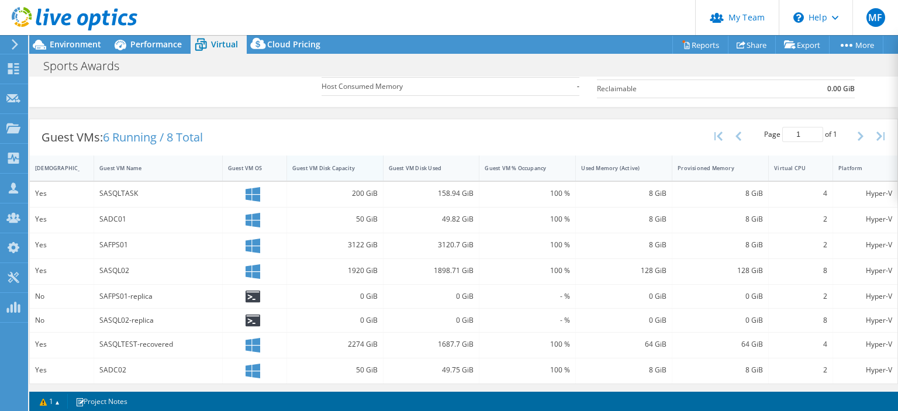
click at [343, 166] on div "Guest VM Disk Capacity" at bounding box center [327, 168] width 71 height 8
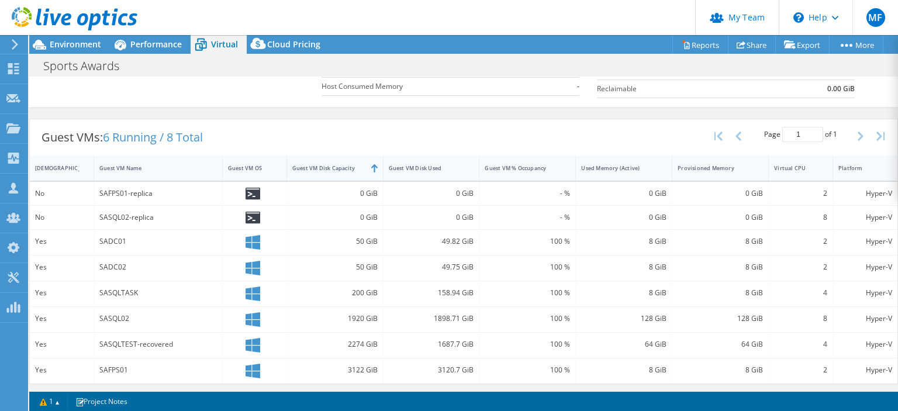
click at [343, 166] on div "Guest VM Disk Capacity" at bounding box center [327, 168] width 71 height 8
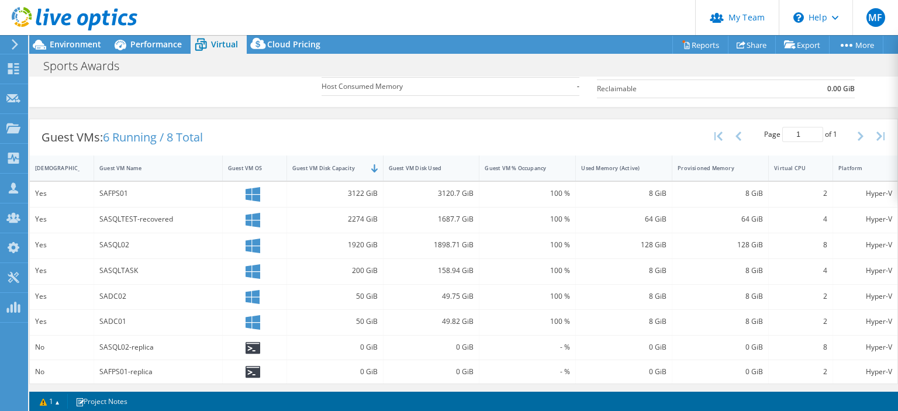
click at [75, 36] on div at bounding box center [68, 19] width 137 height 39
click at [75, 40] on span "Environment" at bounding box center [75, 44] width 51 height 11
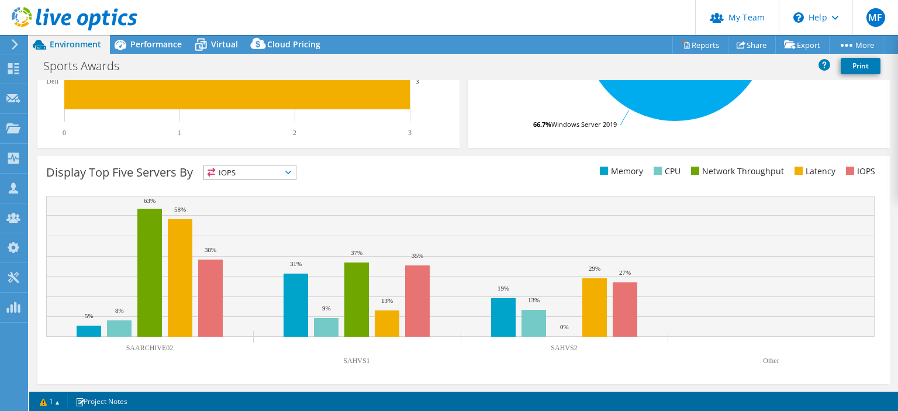
scroll to position [0, 0]
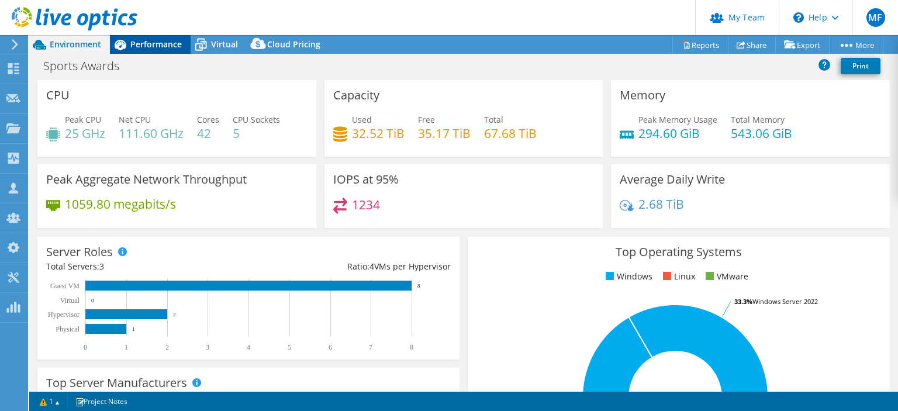
click at [153, 49] on span "Performance" at bounding box center [155, 44] width 51 height 11
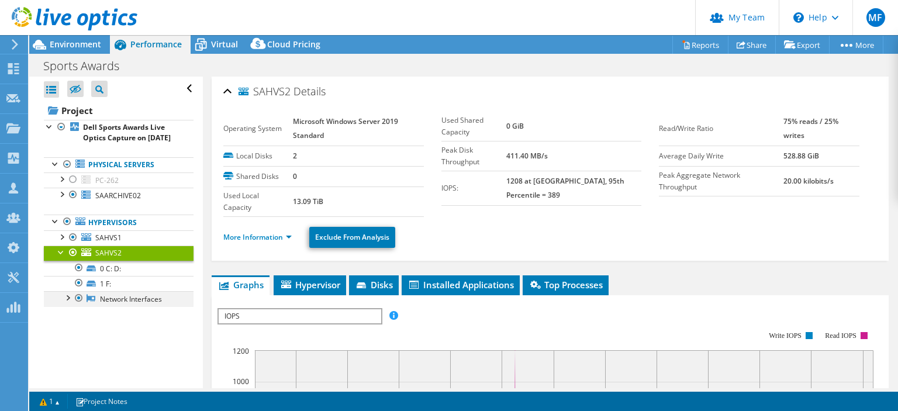
click at [67, 303] on div at bounding box center [67, 297] width 12 height 12
click at [63, 242] on div at bounding box center [62, 236] width 12 height 12
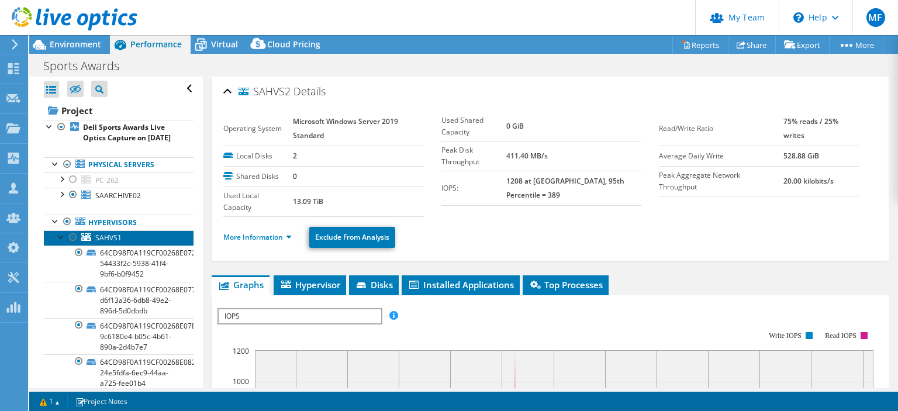
click at [118, 243] on span "SAHVS1" at bounding box center [108, 238] width 26 height 10
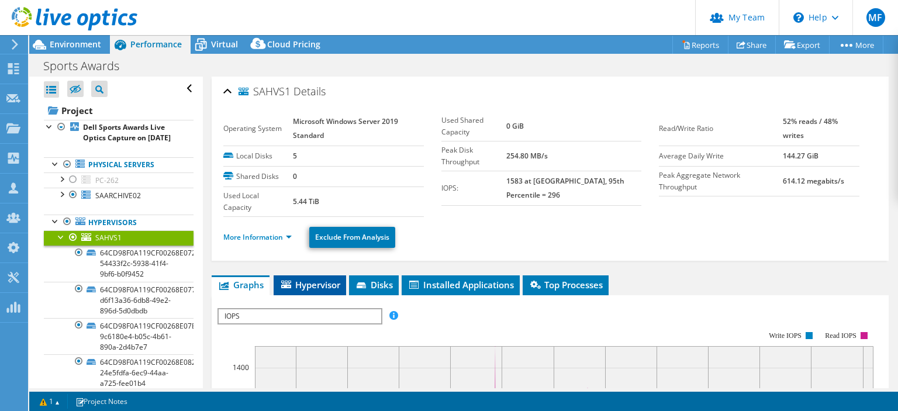
click at [298, 283] on span "Hypervisor" at bounding box center [310, 285] width 61 height 12
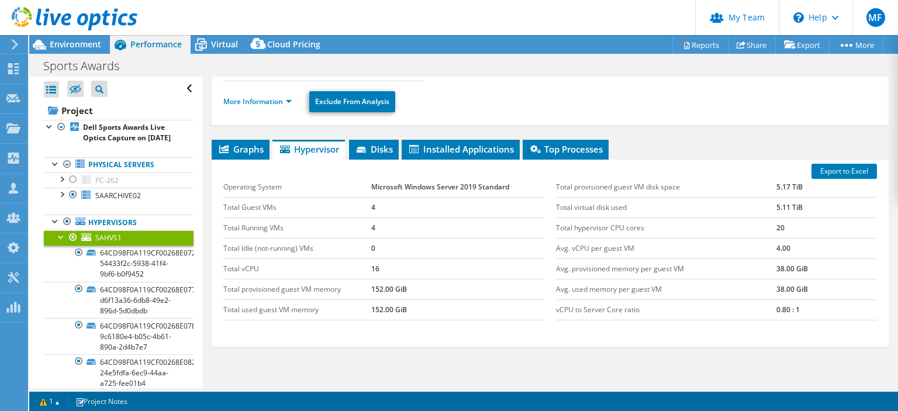
scroll to position [136, 0]
drag, startPoint x: 249, startPoint y: 226, endPoint x: 361, endPoint y: 229, distance: 112.9
click at [361, 229] on td "Total Running VMs" at bounding box center [296, 228] width 147 height 20
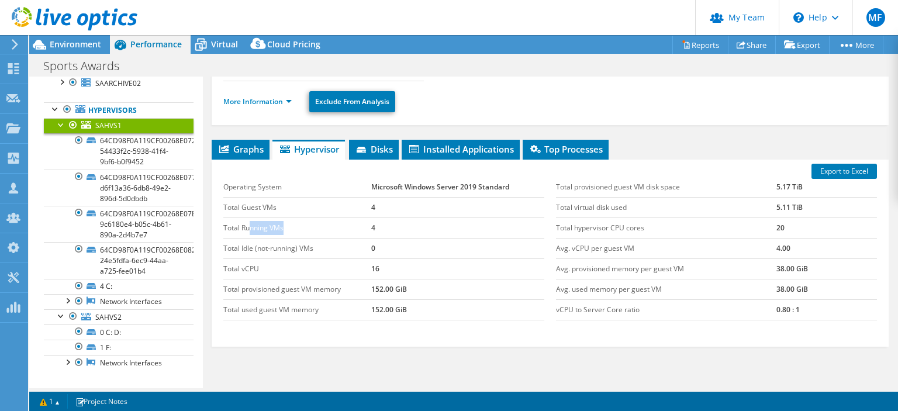
scroll to position [140, 0]
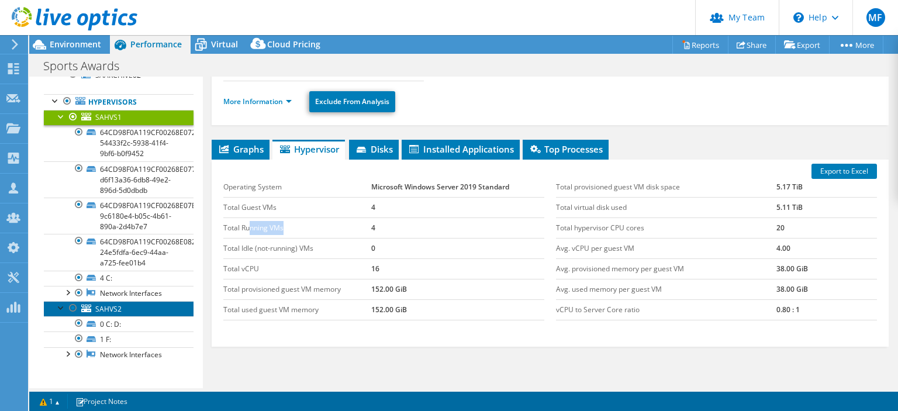
click at [106, 311] on span "SAHVS2" at bounding box center [108, 309] width 26 height 10
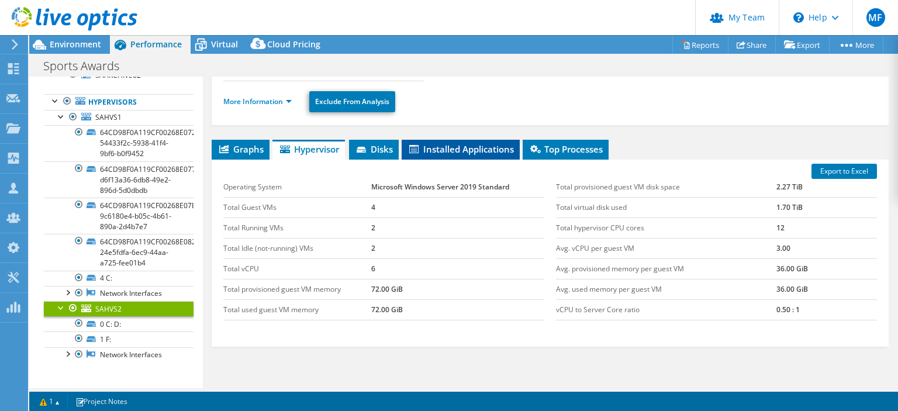
click at [471, 149] on span "Installed Applications" at bounding box center [461, 149] width 106 height 12
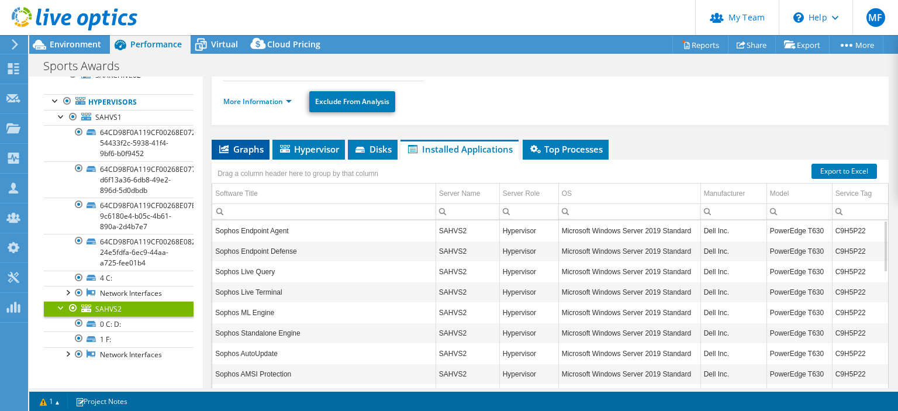
click at [249, 149] on span "Graphs" at bounding box center [241, 149] width 46 height 12
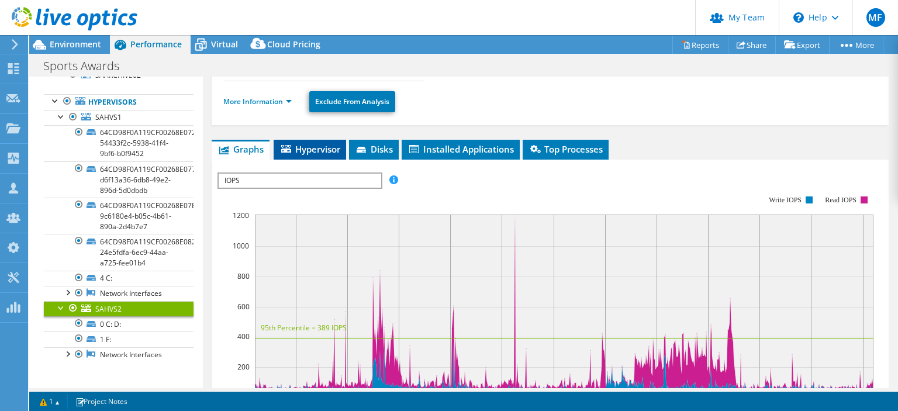
click at [305, 147] on span "Hypervisor" at bounding box center [310, 149] width 61 height 12
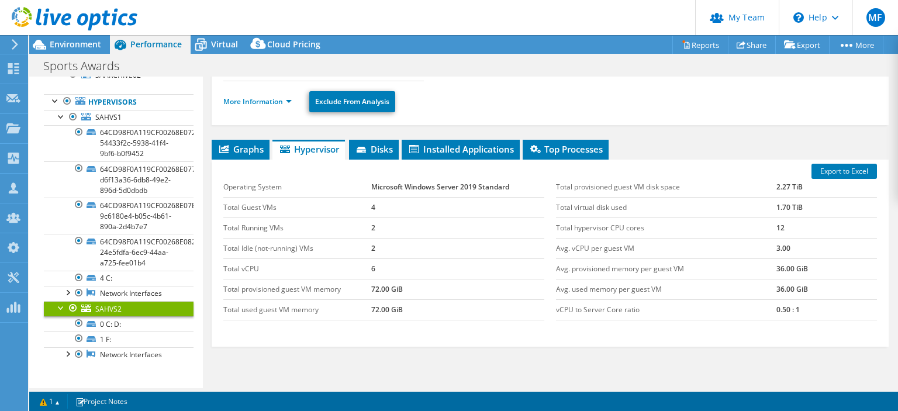
click at [253, 207] on td "Total Guest VMs" at bounding box center [296, 207] width 147 height 20
click at [223, 45] on span "Virtual" at bounding box center [224, 44] width 27 height 11
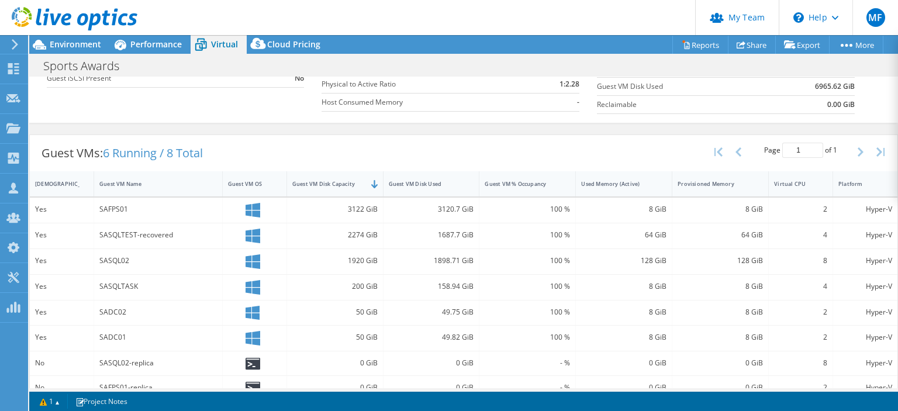
scroll to position [188, 0]
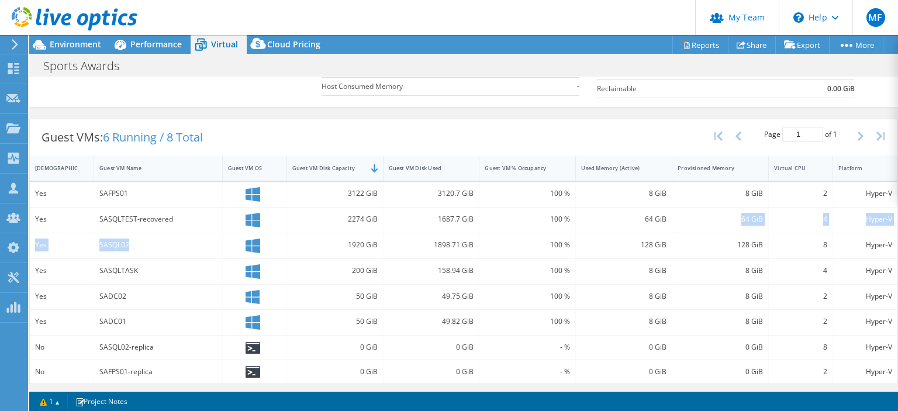
drag, startPoint x: 733, startPoint y: 287, endPoint x: 728, endPoint y: 222, distance: 65.1
click at [728, 285] on div "8 GiB" at bounding box center [721, 297] width 97 height 25
click at [718, 221] on div "64 GiB" at bounding box center [720, 219] width 85 height 13
click at [158, 41] on span "Performance" at bounding box center [155, 44] width 51 height 11
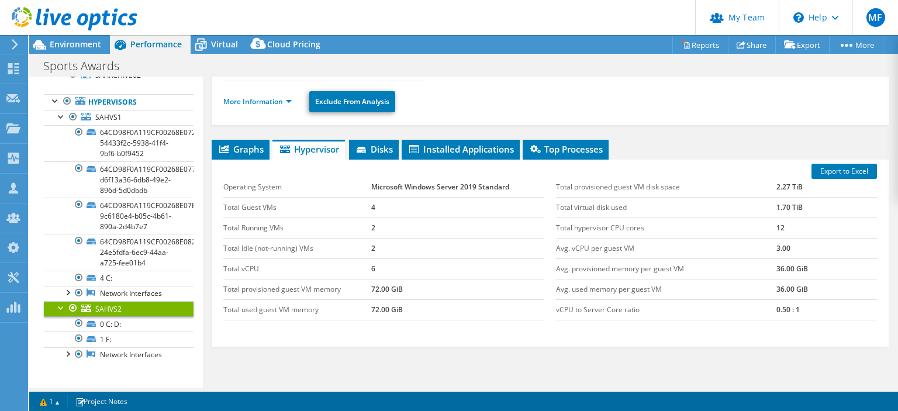
scroll to position [0, 0]
click at [130, 297] on link "Network Interfaces" at bounding box center [119, 293] width 150 height 15
click at [105, 360] on link "Network Interfaces" at bounding box center [119, 354] width 150 height 15
click at [107, 355] on link "Network Interfaces" at bounding box center [119, 354] width 150 height 15
click at [70, 349] on div at bounding box center [67, 353] width 12 height 12
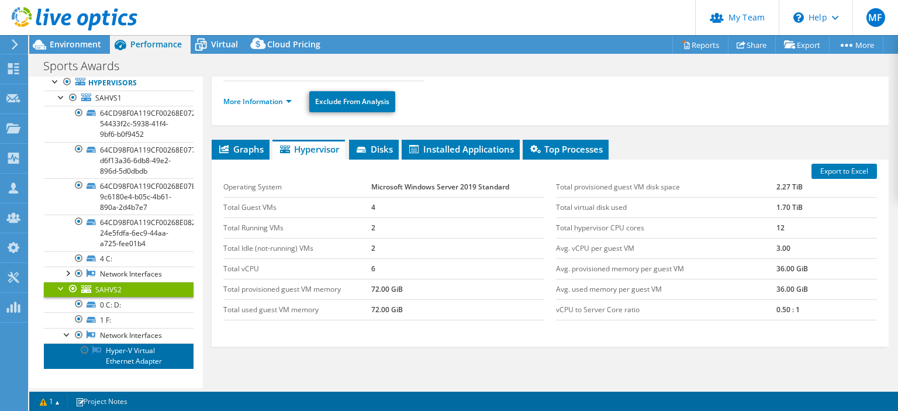
click at [139, 369] on link "Hyper-V Virtual Ethernet Adapter" at bounding box center [119, 356] width 150 height 26
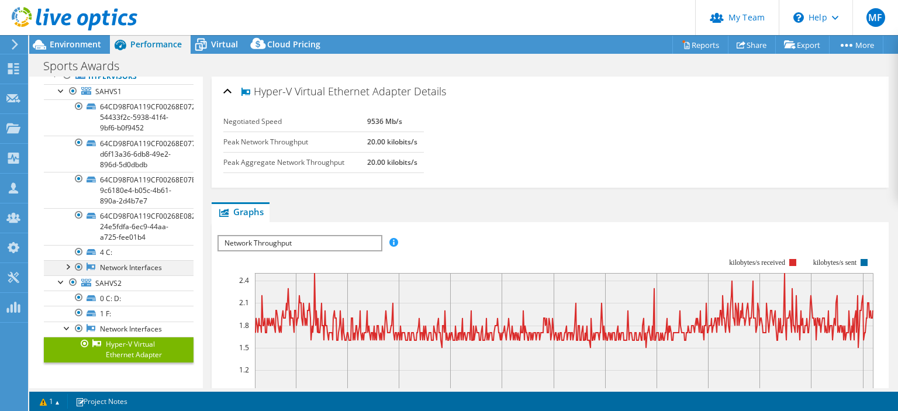
click at [69, 270] on div at bounding box center [67, 266] width 12 height 12
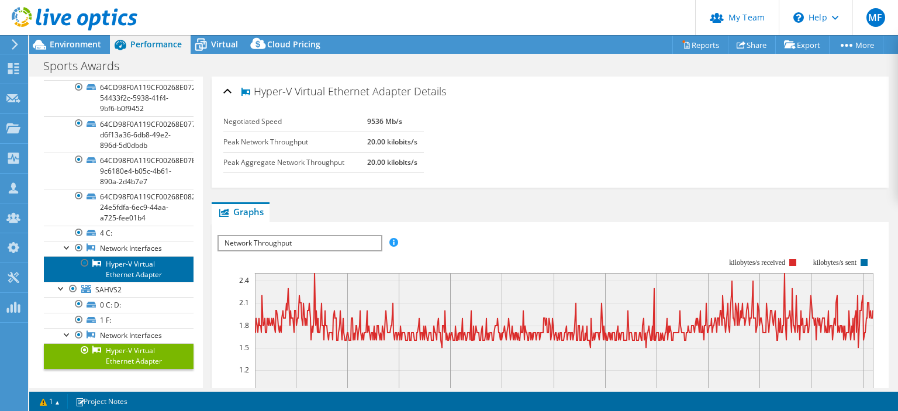
click at [125, 282] on link "Hyper-V Virtual Ethernet Adapter" at bounding box center [119, 269] width 150 height 26
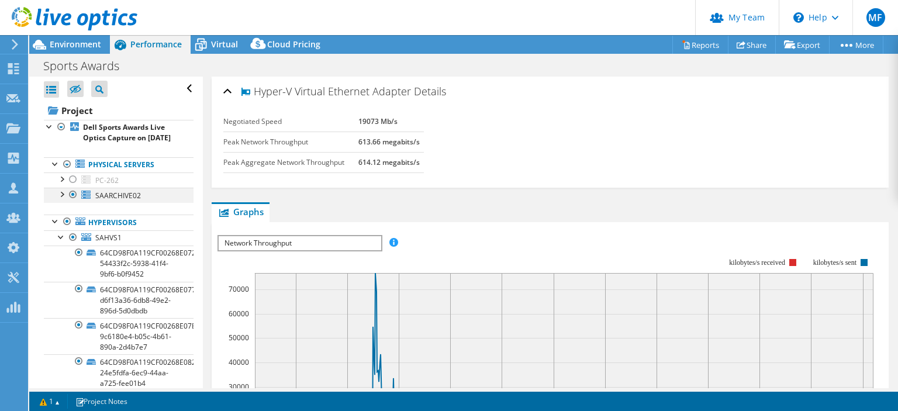
click at [64, 199] on div at bounding box center [62, 194] width 12 height 12
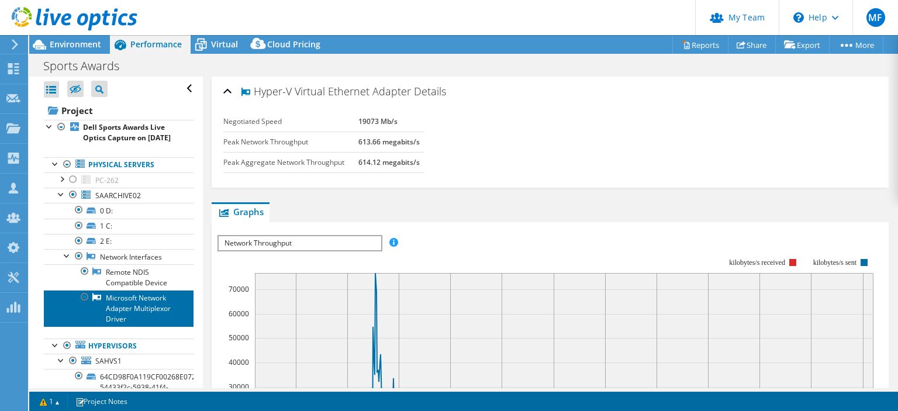
click at [133, 319] on link "Microsoft Network Adapter Multiplexor Driver" at bounding box center [119, 308] width 150 height 36
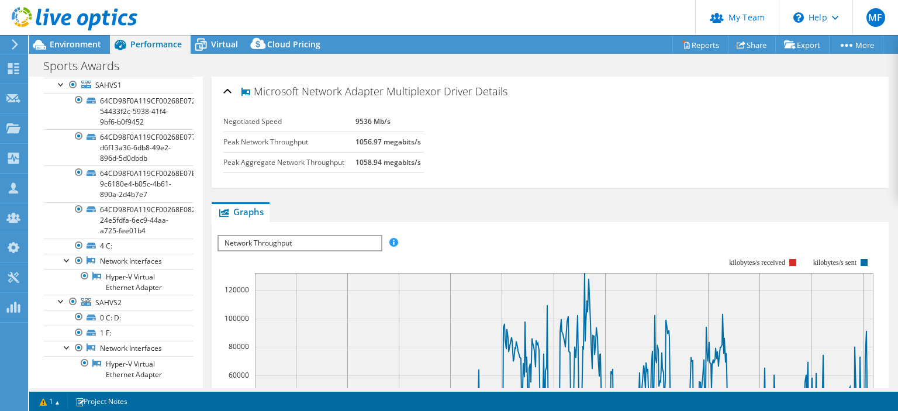
scroll to position [292, 0]
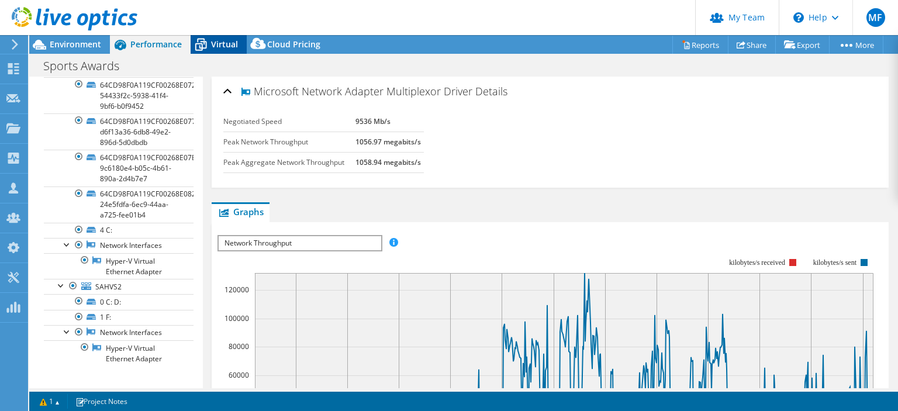
click at [229, 43] on span "Virtual" at bounding box center [224, 44] width 27 height 11
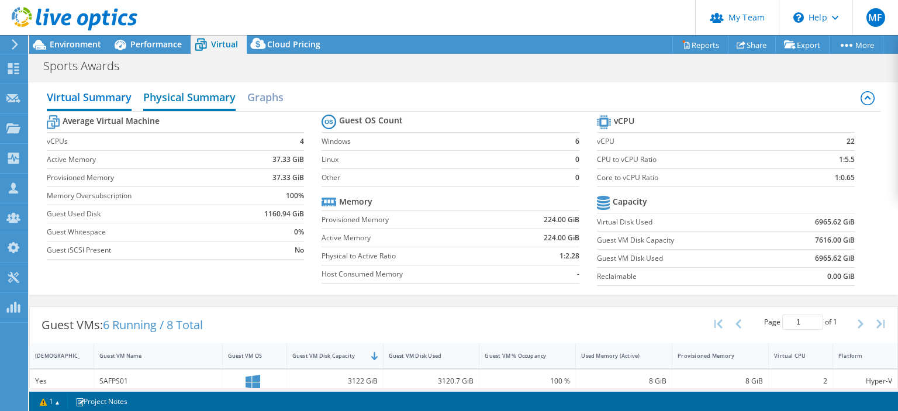
click at [205, 95] on h2 "Physical Summary" at bounding box center [189, 98] width 92 height 26
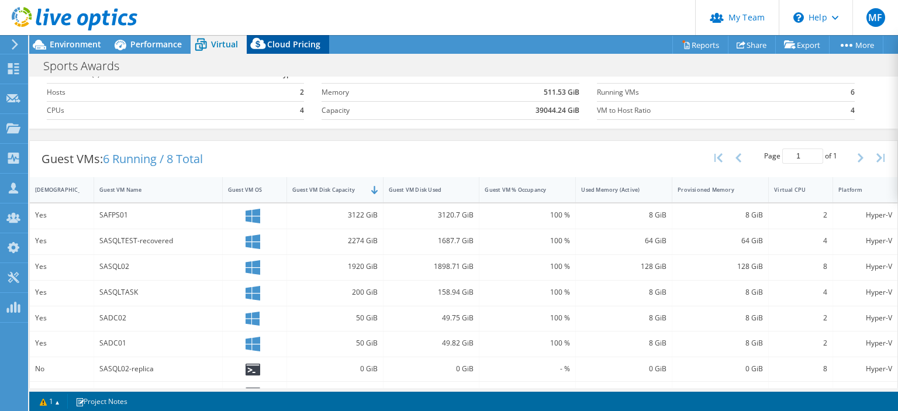
scroll to position [78, 0]
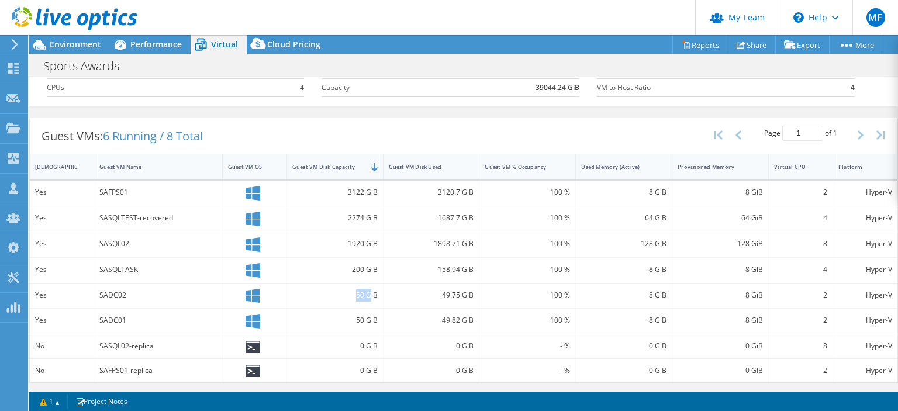
drag, startPoint x: 347, startPoint y: 193, endPoint x: 369, endPoint y: 291, distance: 100.2
click at [369, 206] on div "3122 GiB" at bounding box center [335, 193] width 97 height 25
click at [369, 291] on div "50 GiB" at bounding box center [334, 295] width 85 height 13
drag, startPoint x: 436, startPoint y: 242, endPoint x: 443, endPoint y: 242, distance: 7.0
click at [443, 242] on div "1898.71 GiB" at bounding box center [431, 243] width 85 height 13
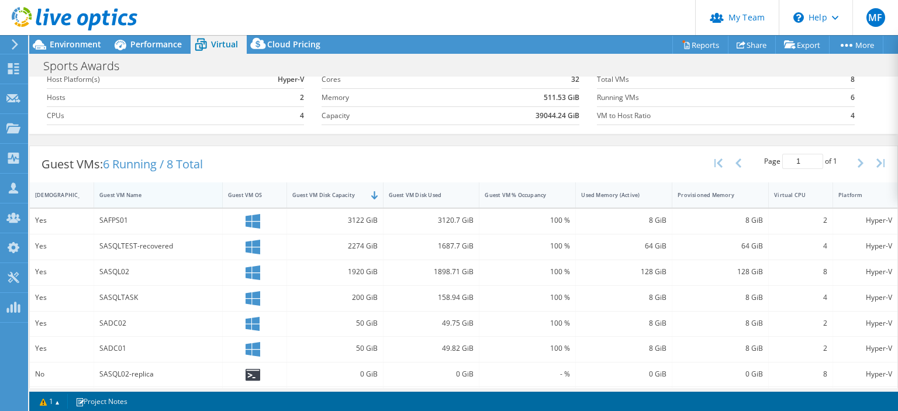
scroll to position [0, 0]
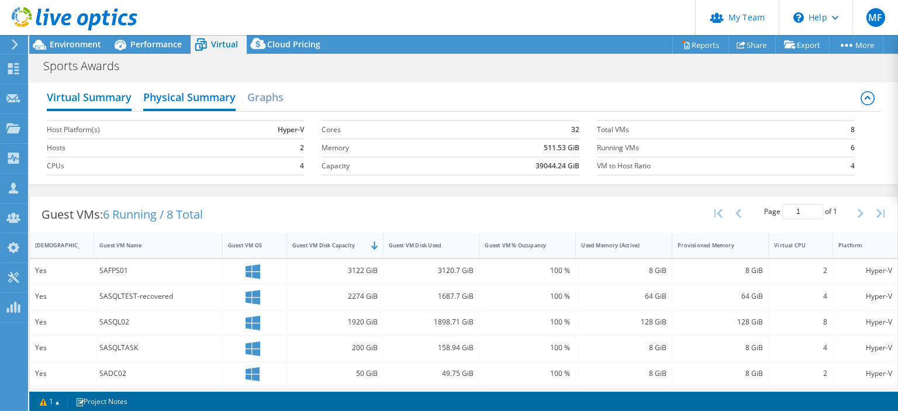
click at [92, 92] on h2 "Virtual Summary" at bounding box center [89, 98] width 85 height 26
